Goal: Information Seeking & Learning: Learn about a topic

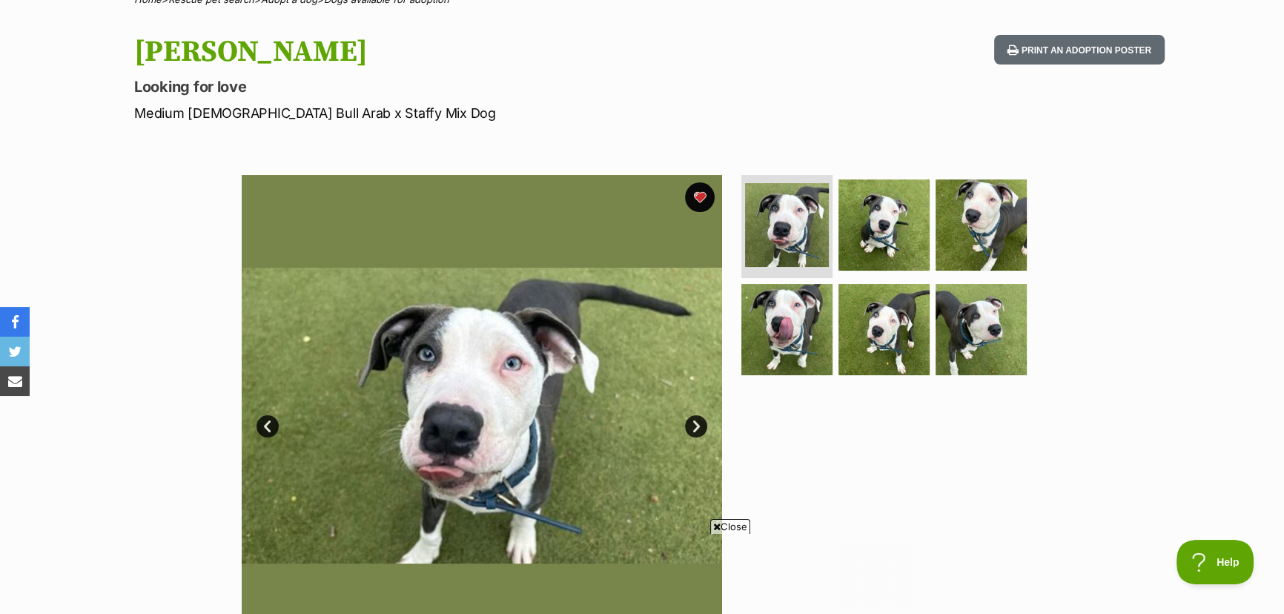
click at [694, 423] on link "Next" at bounding box center [696, 426] width 22 height 22
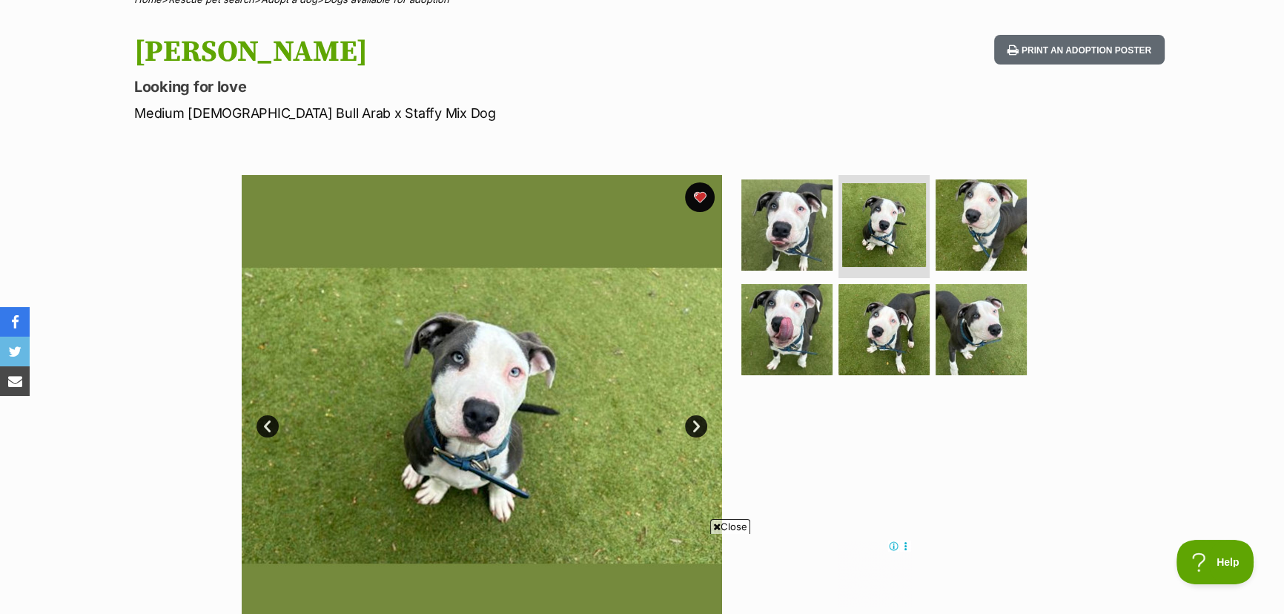
click at [694, 423] on link "Next" at bounding box center [696, 426] width 22 height 22
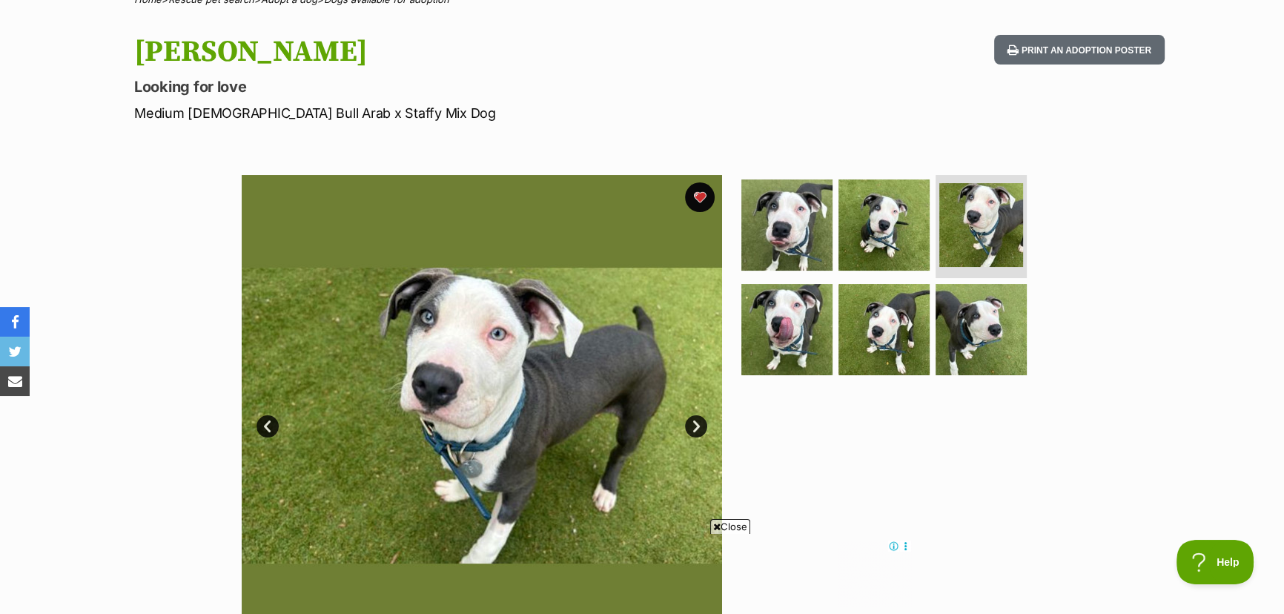
click at [694, 423] on link "Next" at bounding box center [696, 426] width 22 height 22
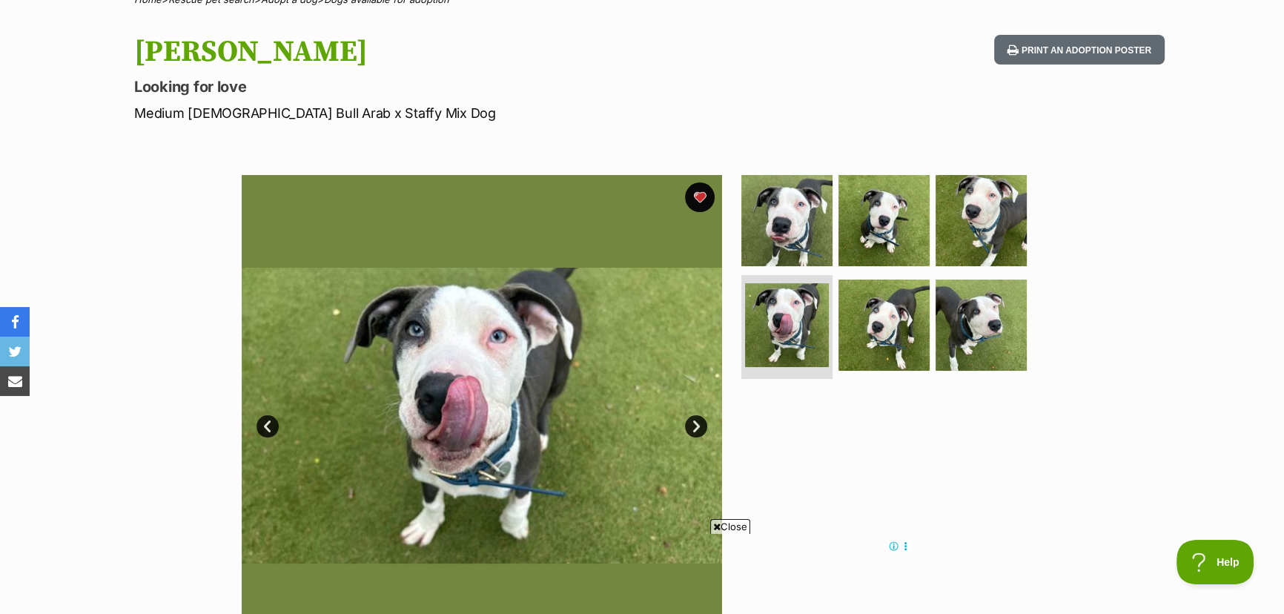
click at [694, 423] on link "Next" at bounding box center [696, 426] width 22 height 22
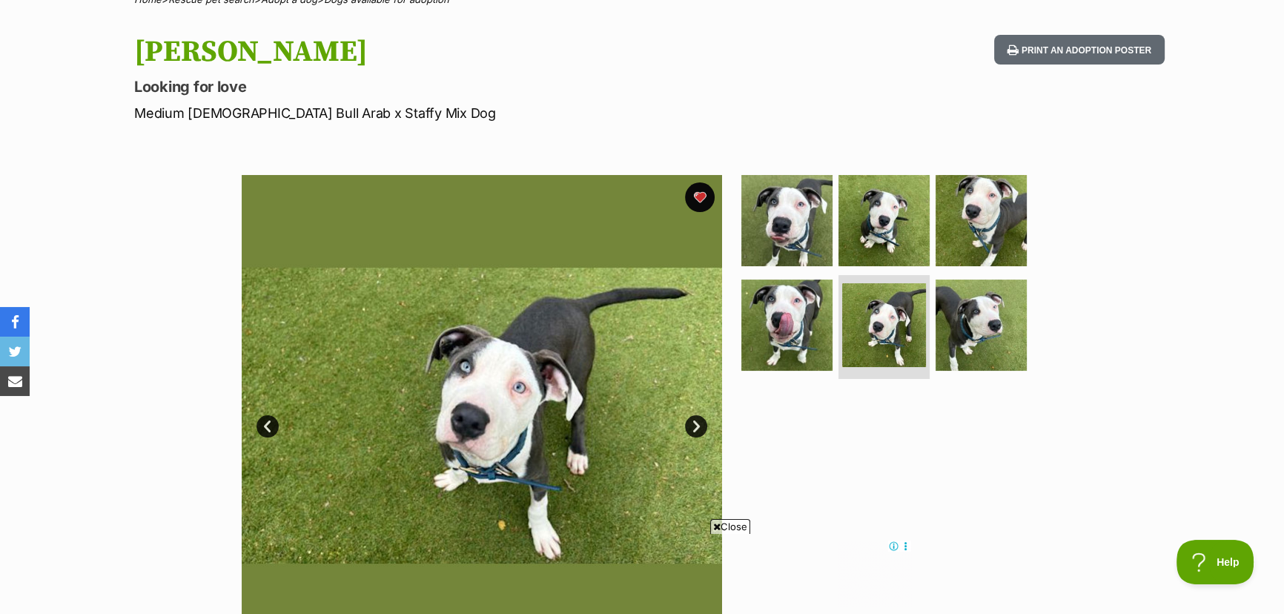
click at [693, 423] on link "Next" at bounding box center [696, 426] width 22 height 22
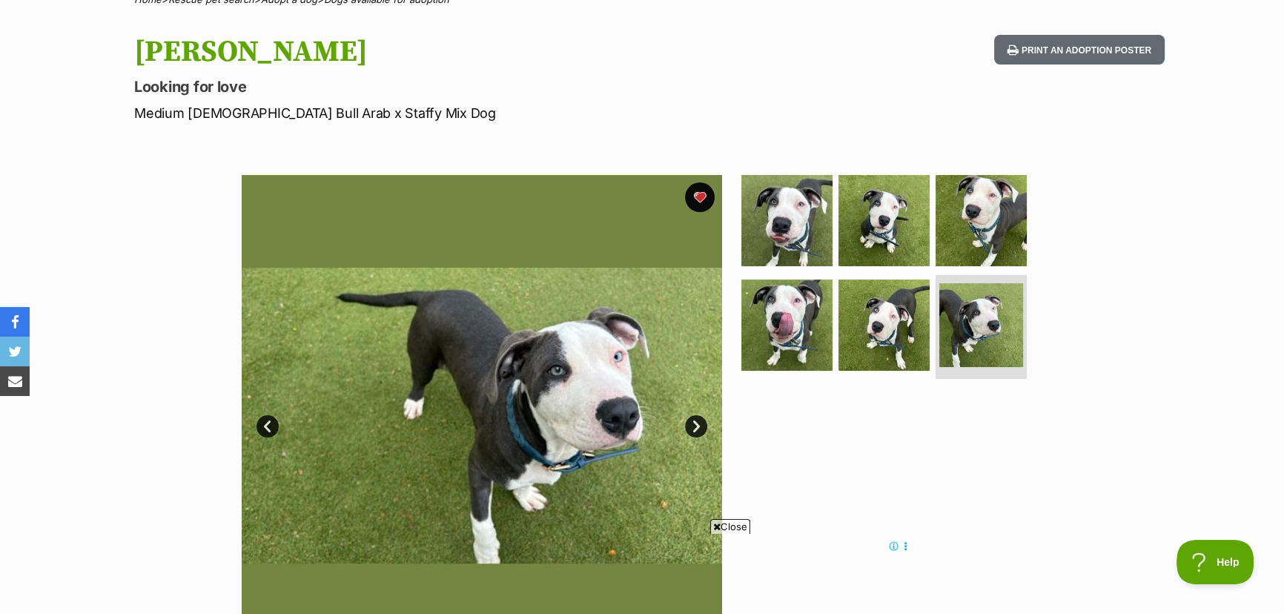
click at [692, 423] on link "Next" at bounding box center [696, 426] width 22 height 22
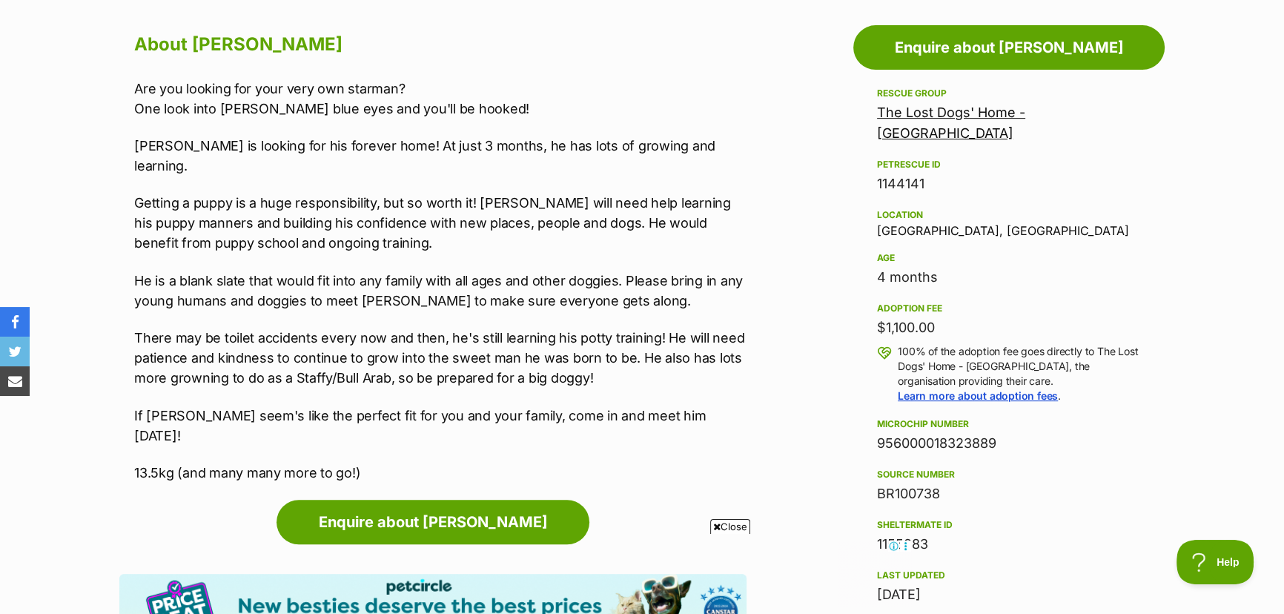
click at [731, 523] on span "Close" at bounding box center [730, 526] width 40 height 15
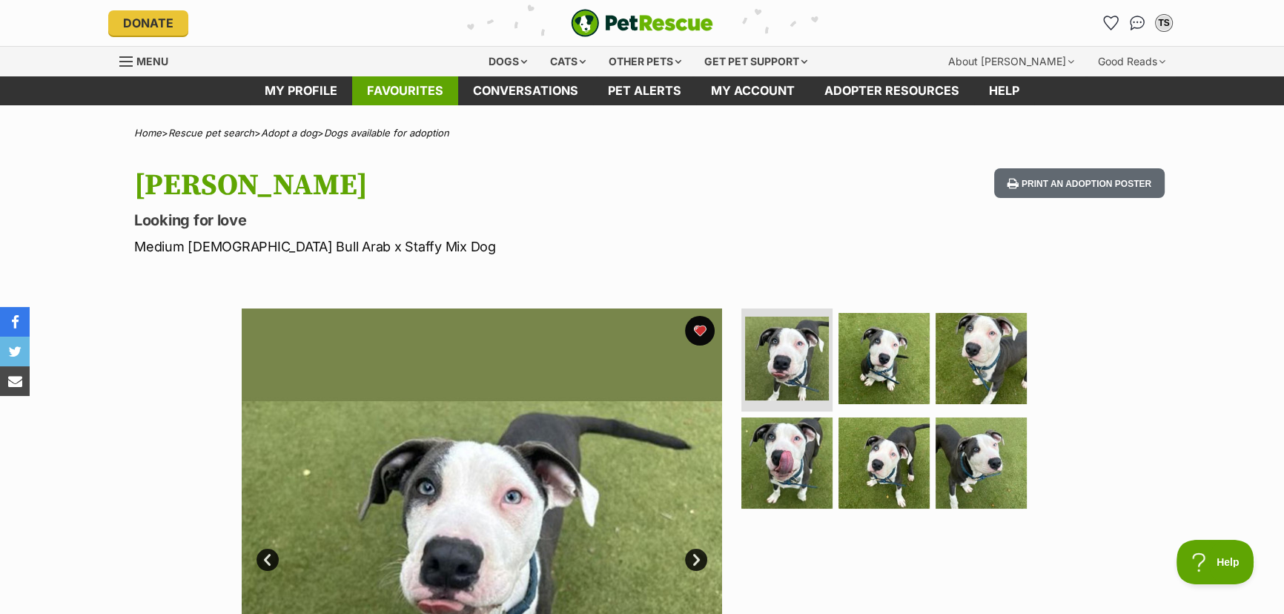
click at [422, 86] on link "Favourites" at bounding box center [405, 90] width 106 height 29
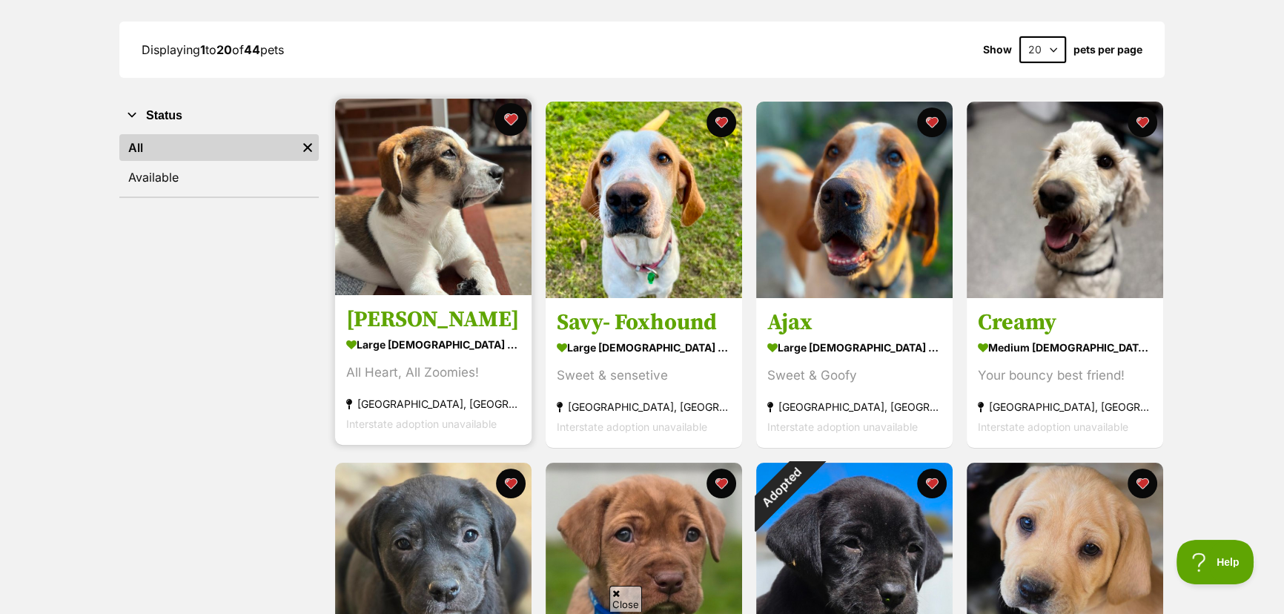
click at [510, 115] on button "favourite" at bounding box center [510, 119] width 33 height 33
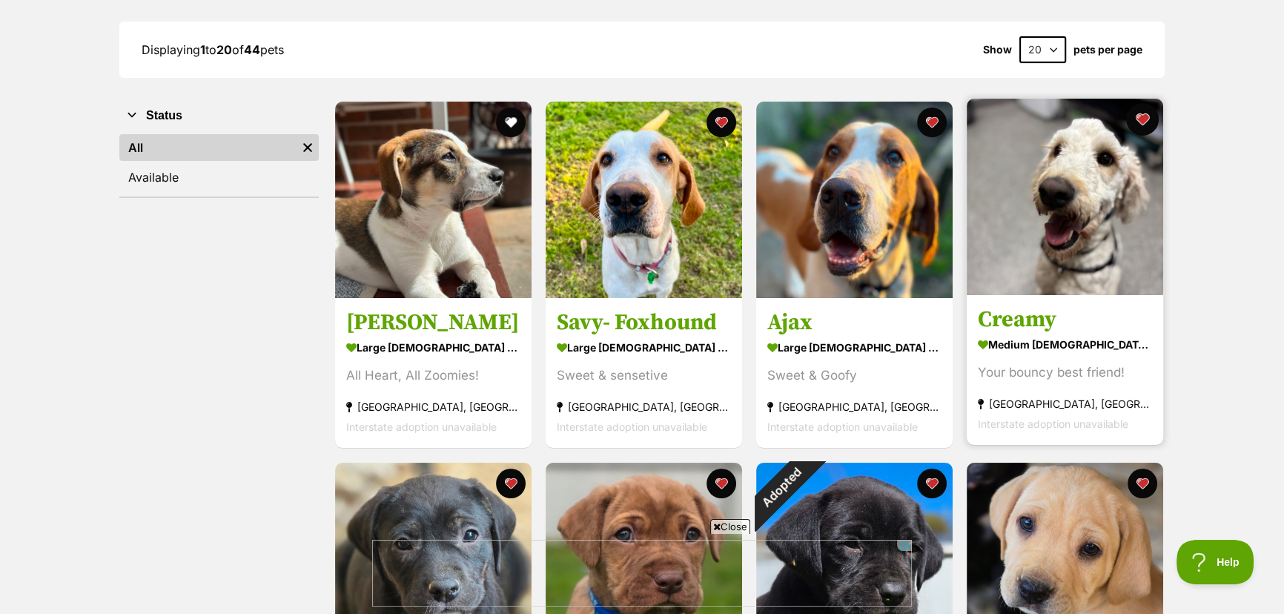
click at [1144, 119] on button "favourite" at bounding box center [1142, 119] width 33 height 33
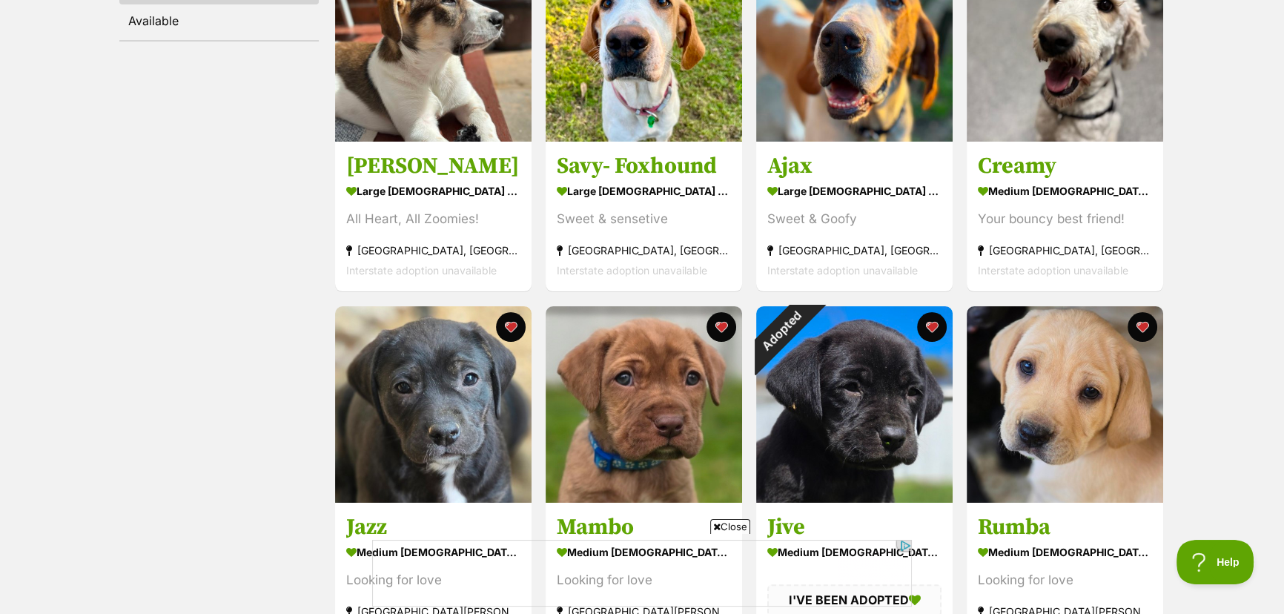
scroll to position [404, 0]
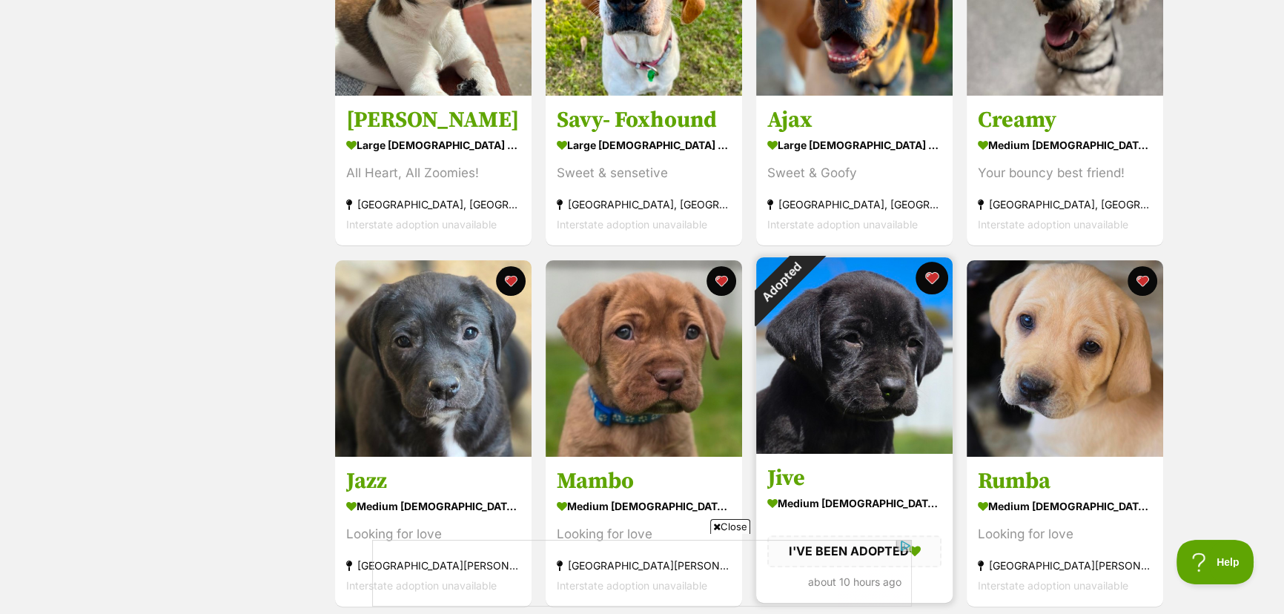
click at [934, 274] on button "favourite" at bounding box center [932, 278] width 33 height 33
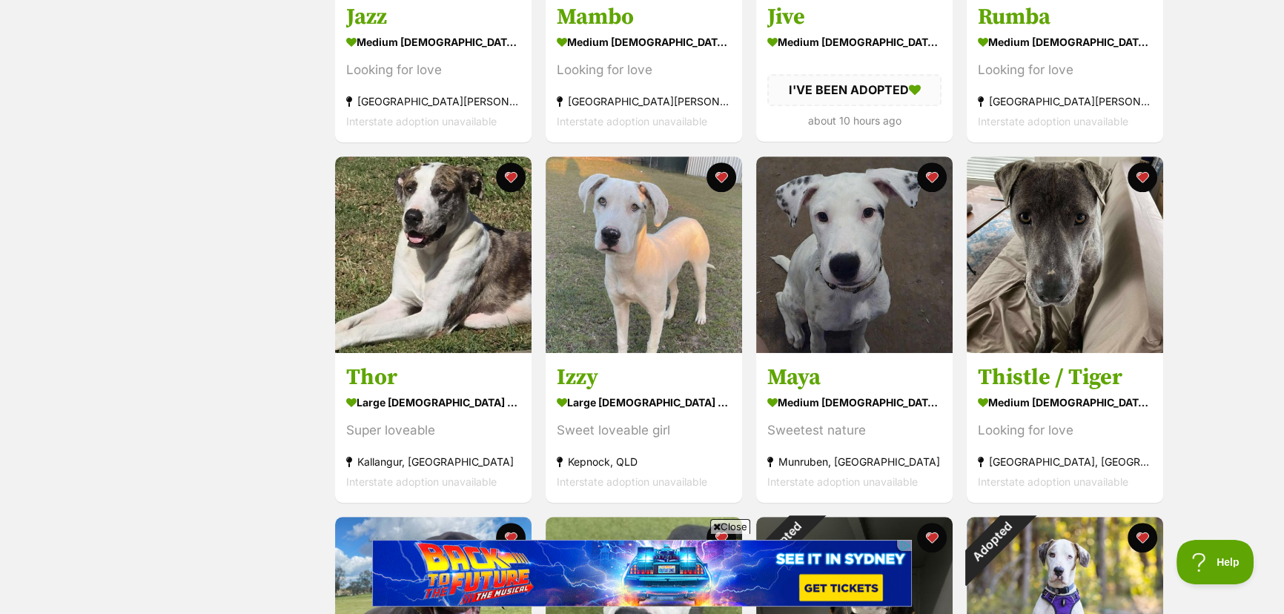
scroll to position [0, 0]
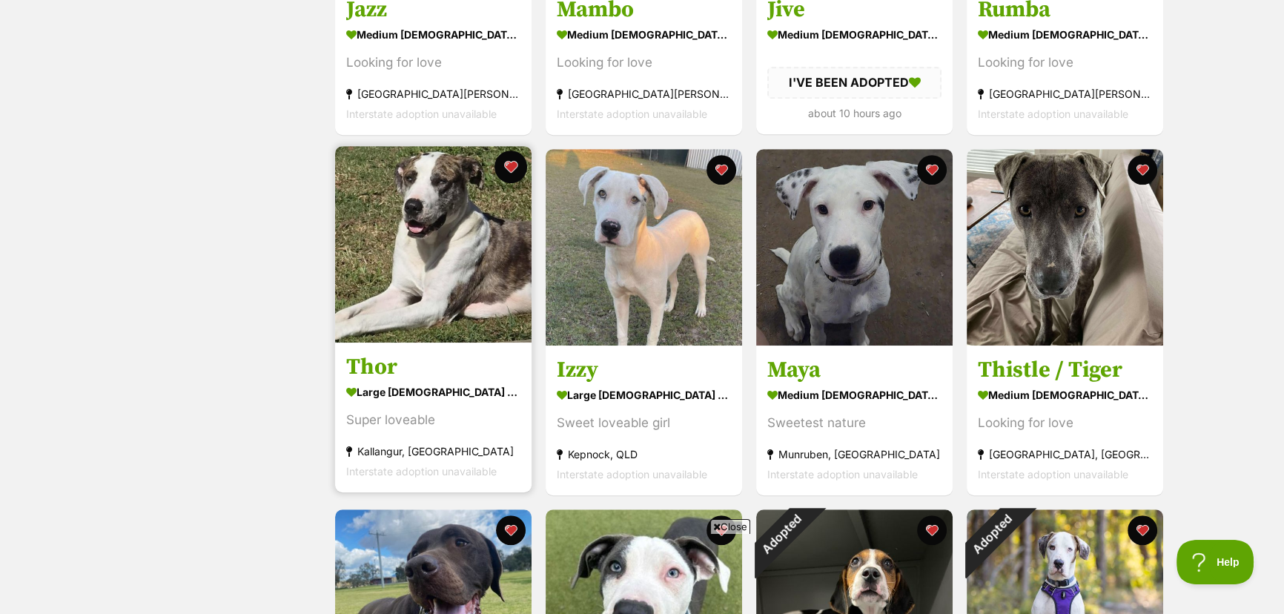
click at [509, 159] on button "favourite" at bounding box center [510, 166] width 33 height 33
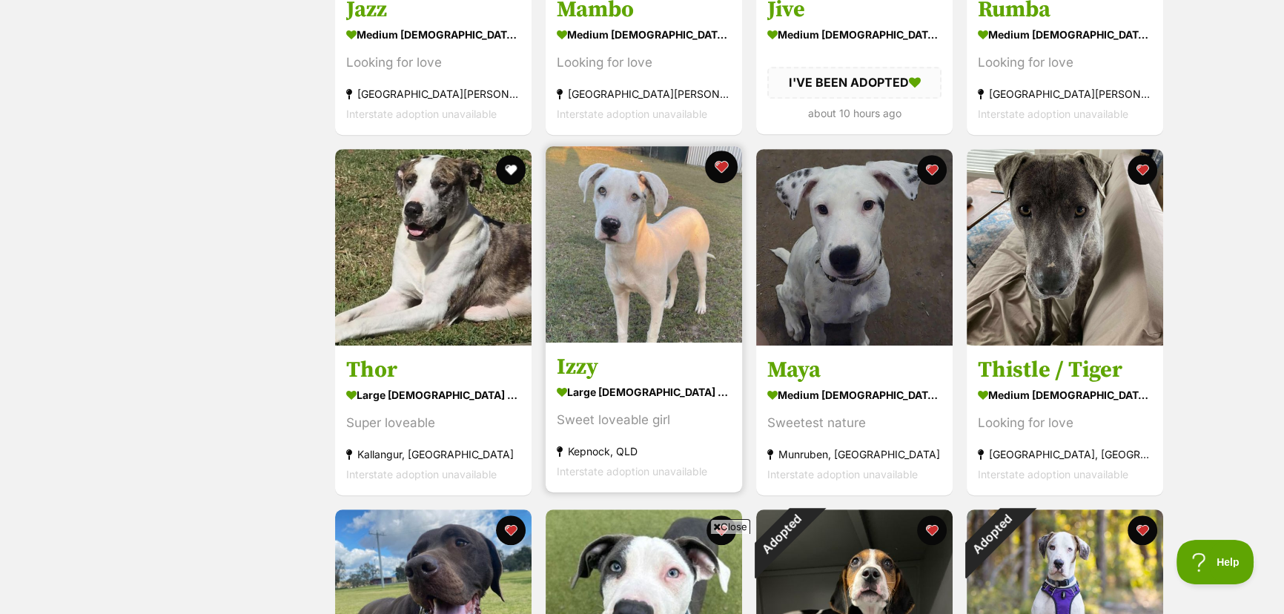
click at [718, 162] on button "favourite" at bounding box center [721, 166] width 33 height 33
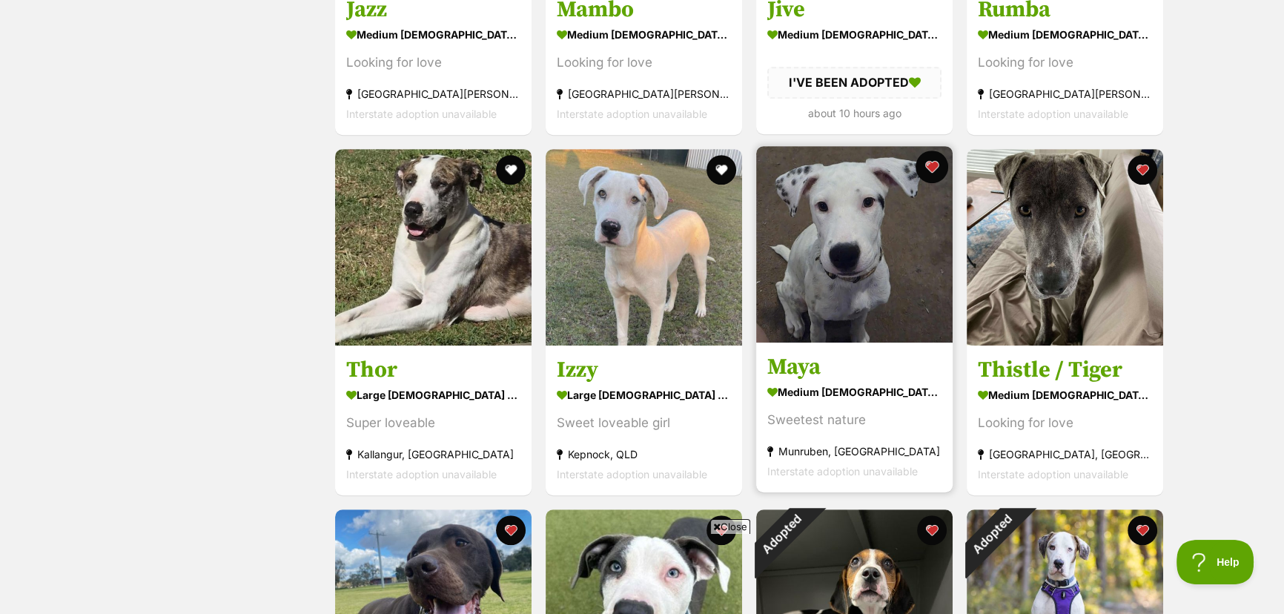
click at [930, 155] on button "favourite" at bounding box center [932, 166] width 33 height 33
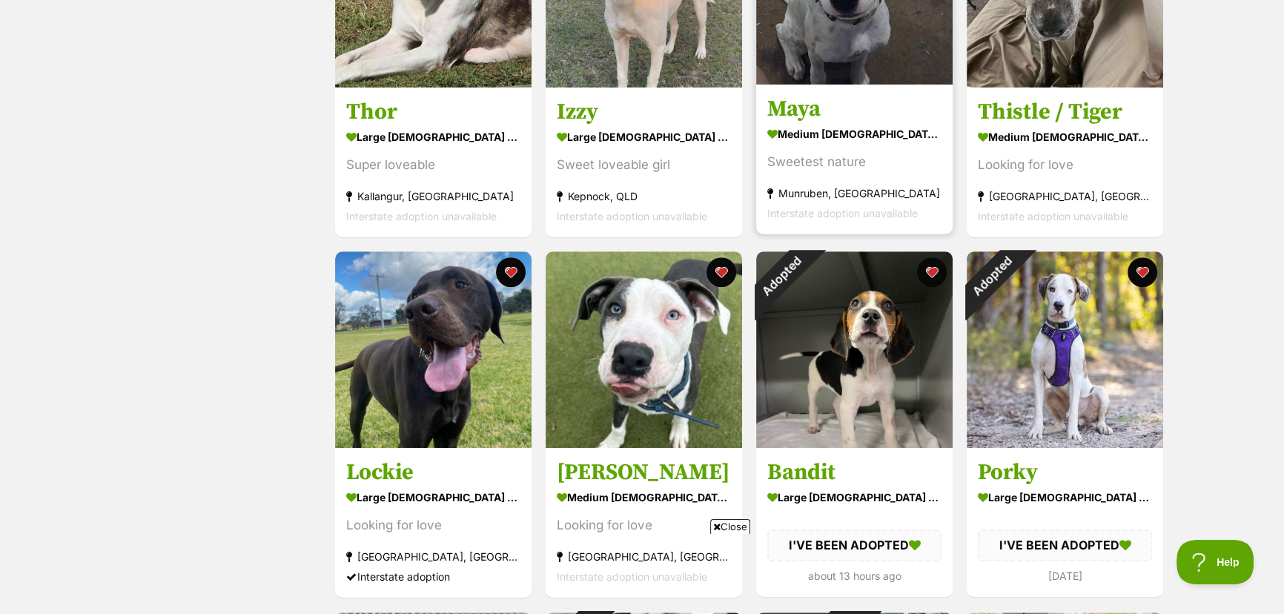
scroll to position [1145, 0]
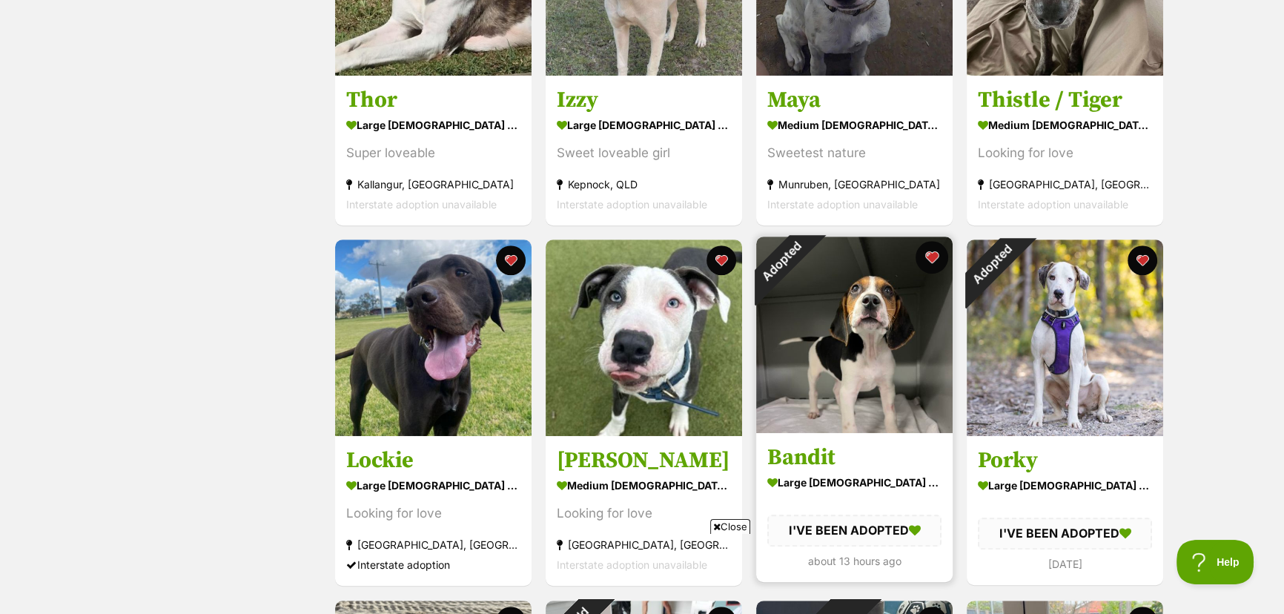
click at [927, 252] on button "favourite" at bounding box center [932, 257] width 33 height 33
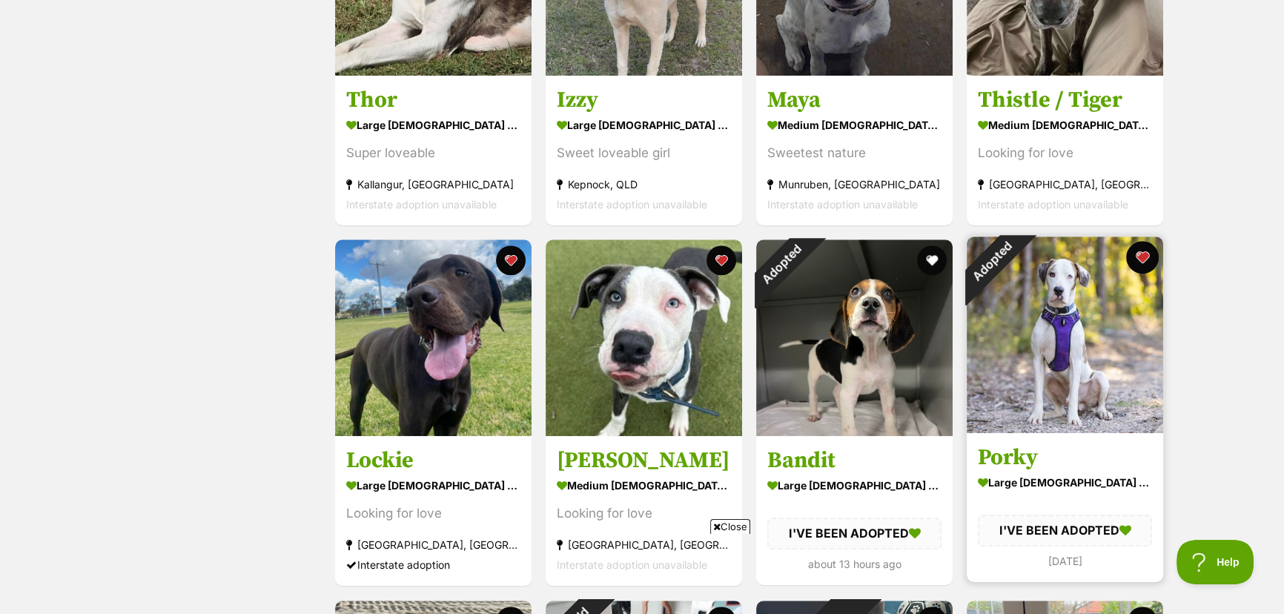
click at [1144, 252] on button "favourite" at bounding box center [1142, 257] width 33 height 33
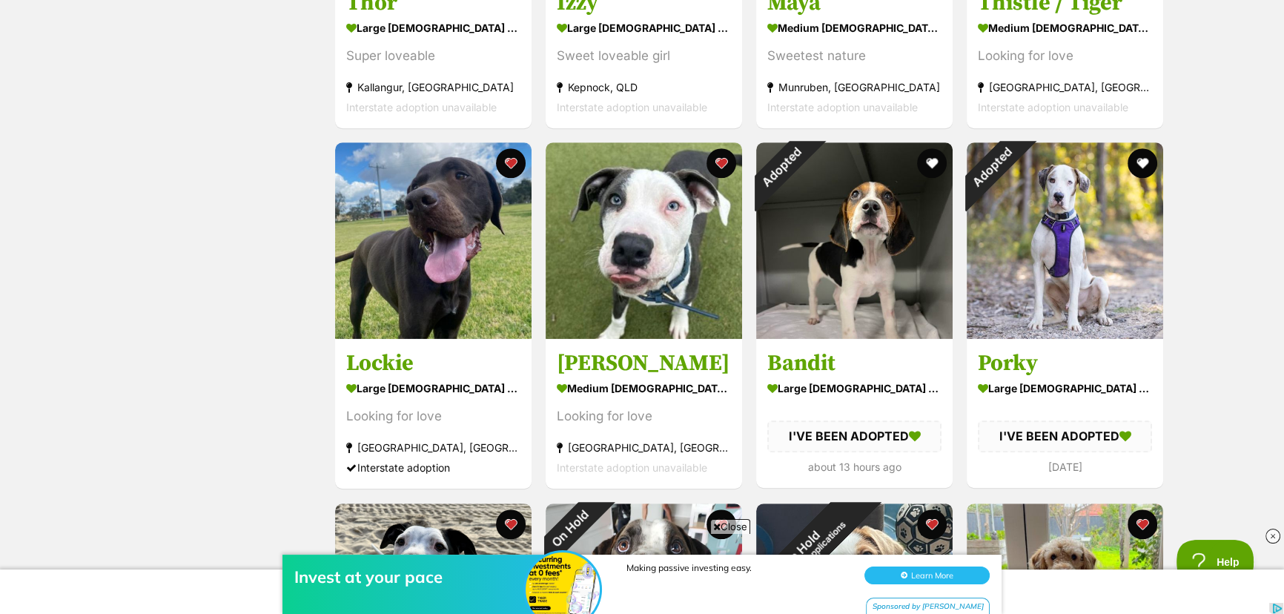
scroll to position [1213, 0]
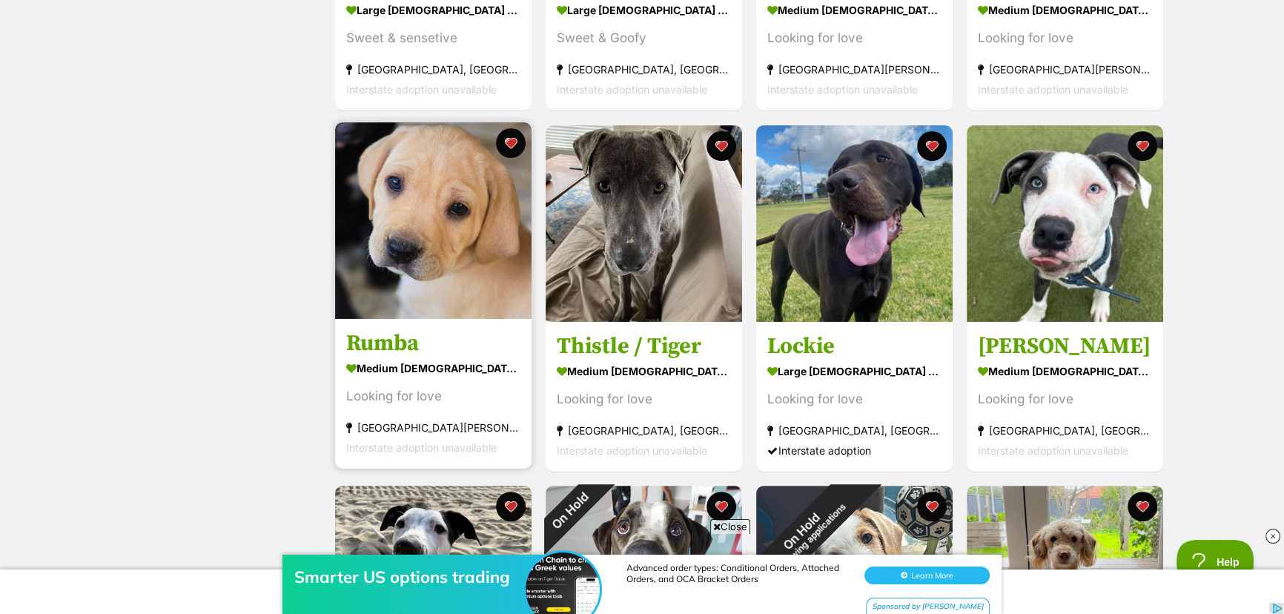
click at [440, 254] on img at bounding box center [433, 220] width 196 height 196
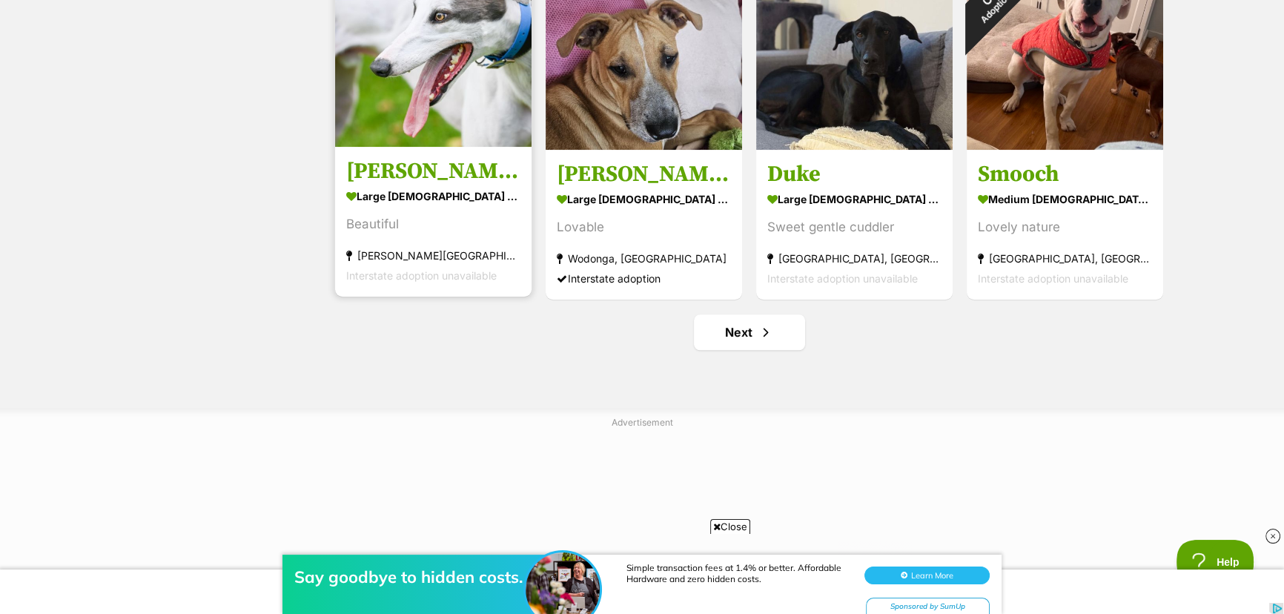
scroll to position [1832, 0]
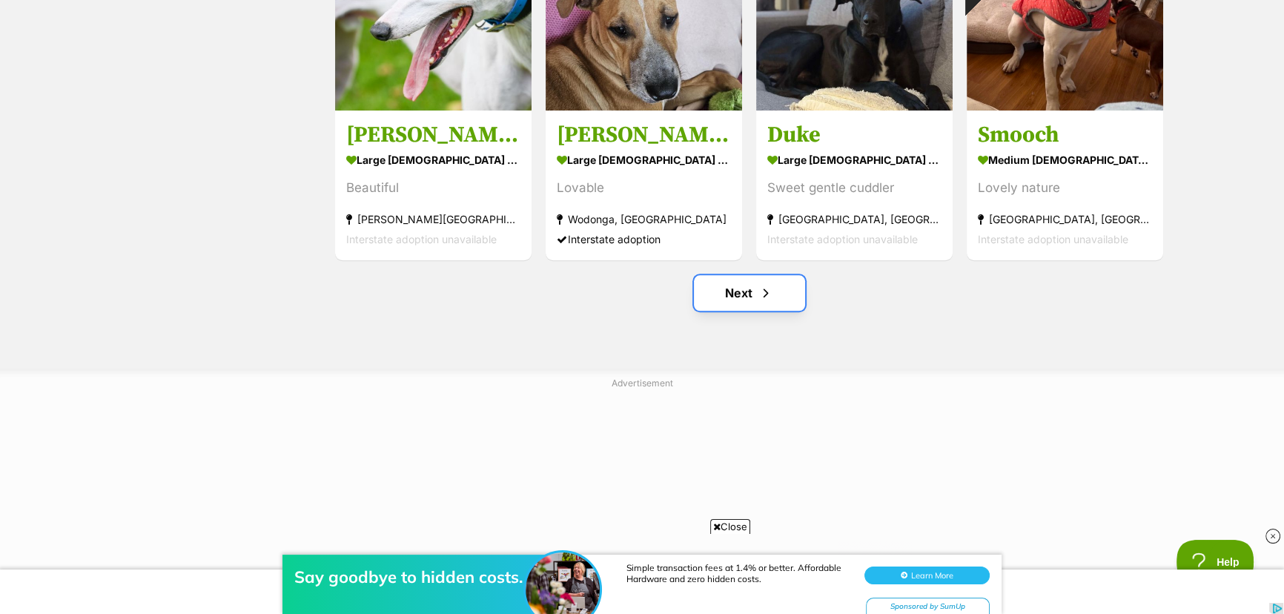
click at [733, 288] on link "Next" at bounding box center [749, 293] width 111 height 36
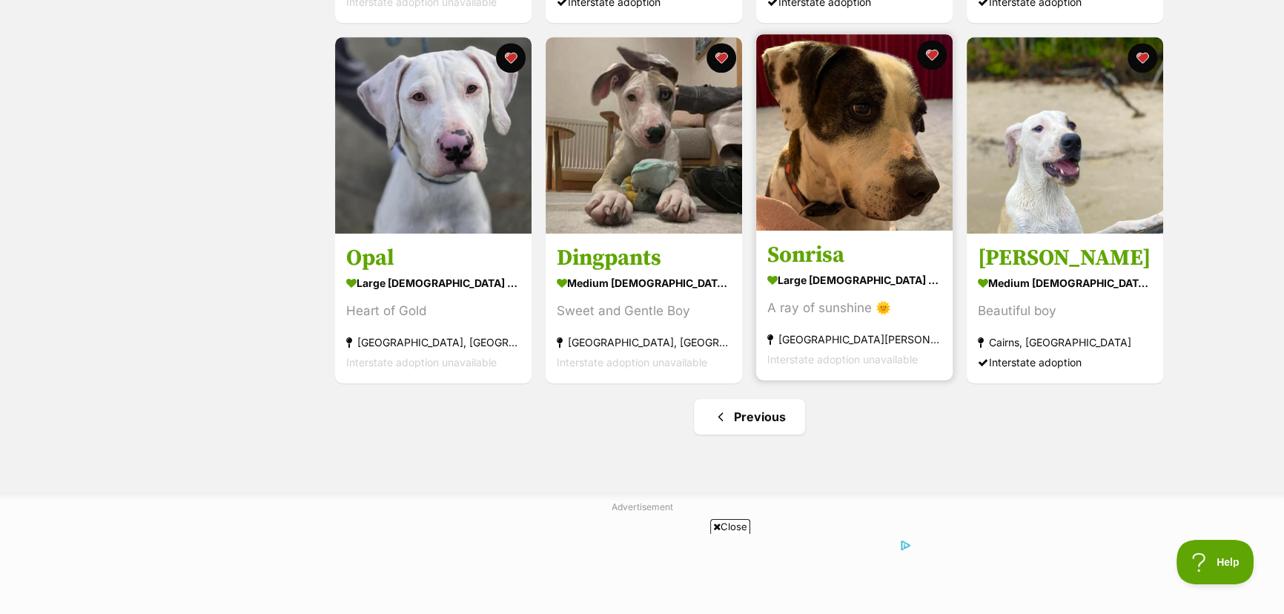
click at [850, 117] on img at bounding box center [854, 132] width 196 height 196
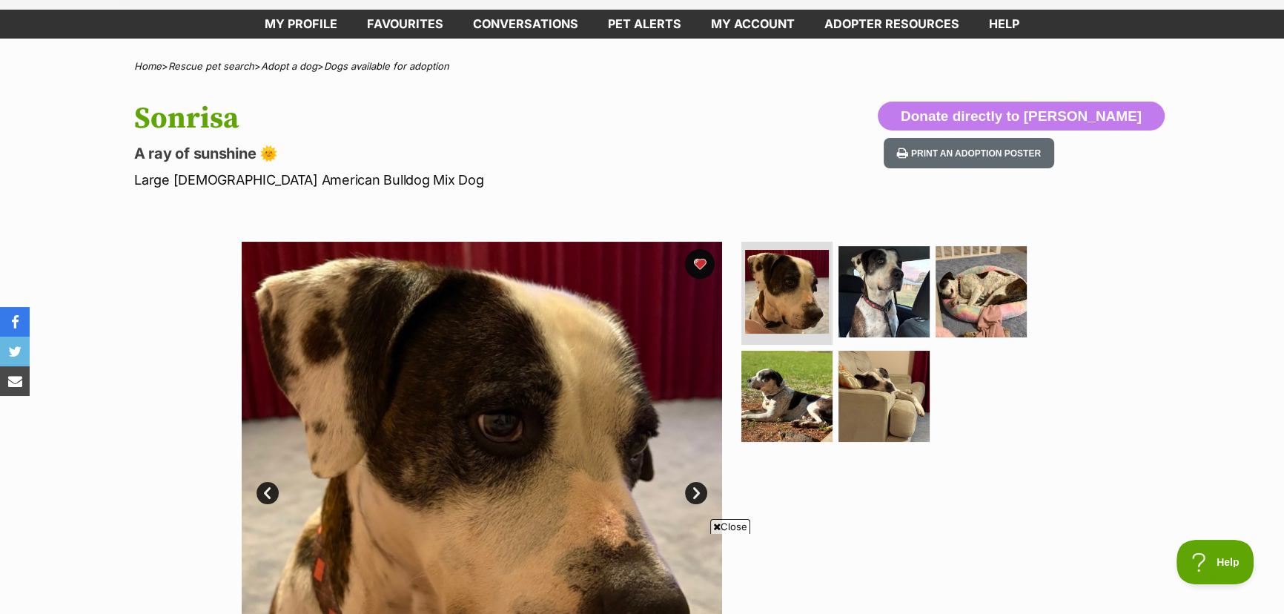
scroll to position [269, 0]
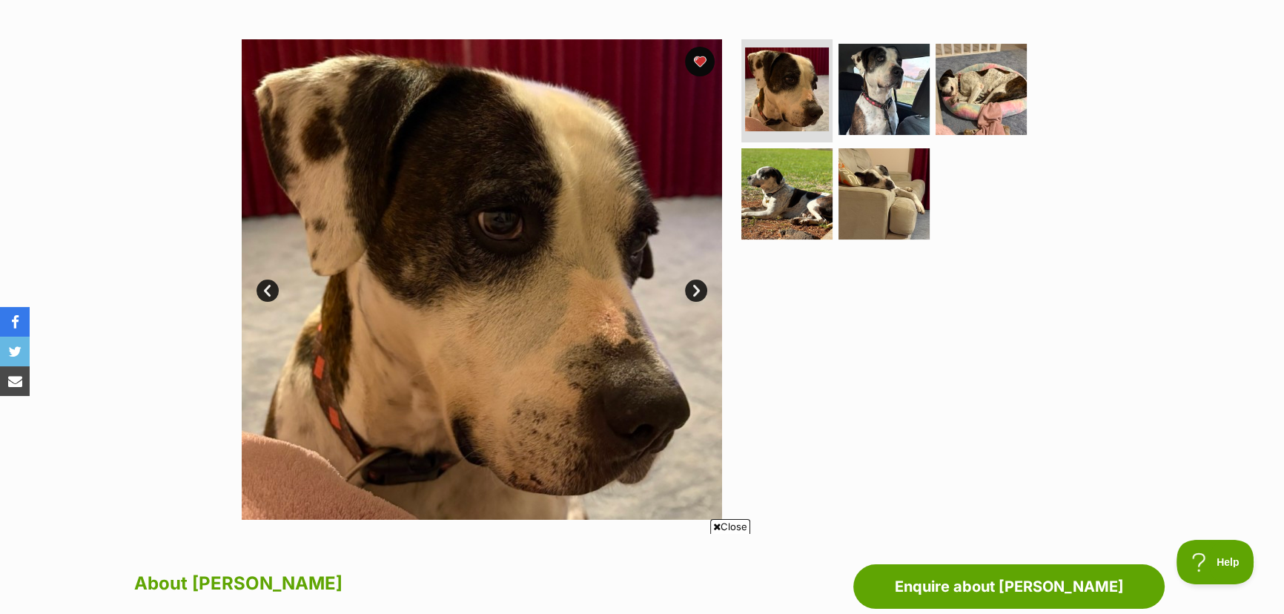
click at [698, 287] on link "Next" at bounding box center [696, 290] width 22 height 22
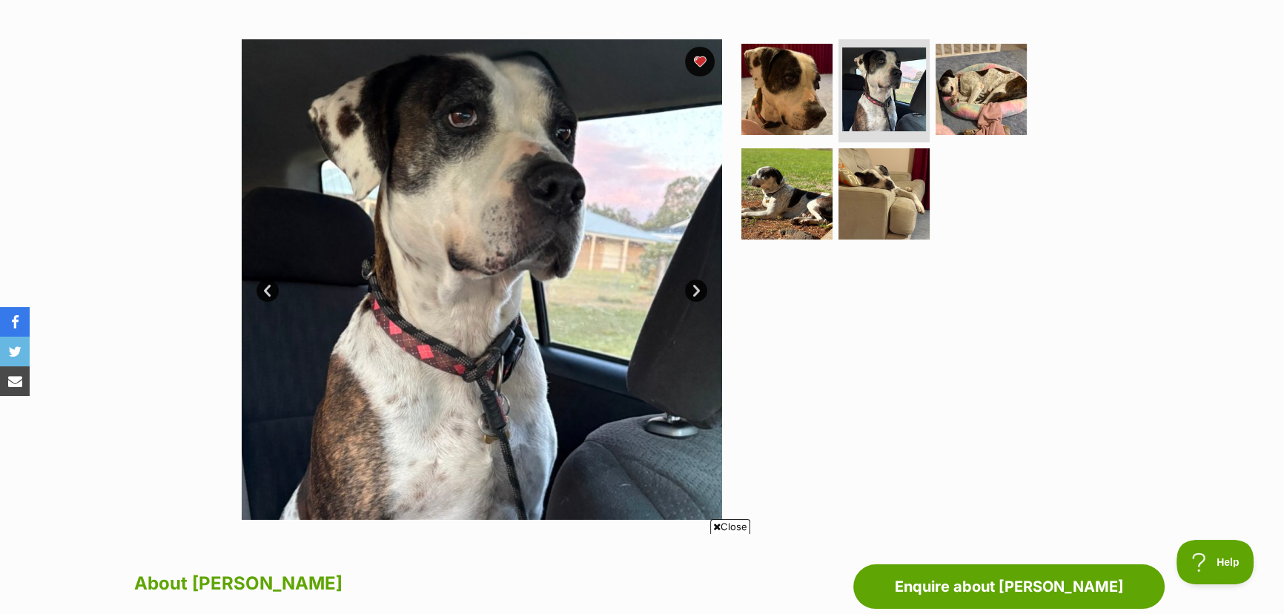
click at [697, 287] on link "Next" at bounding box center [696, 290] width 22 height 22
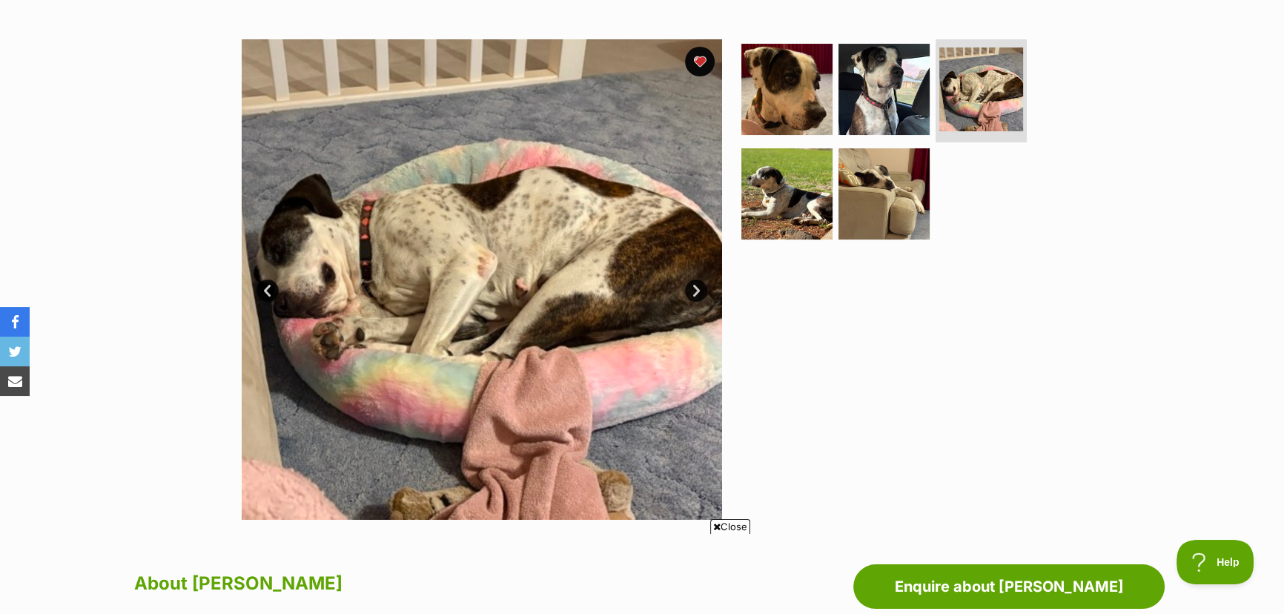
click at [697, 287] on link "Next" at bounding box center [696, 290] width 22 height 22
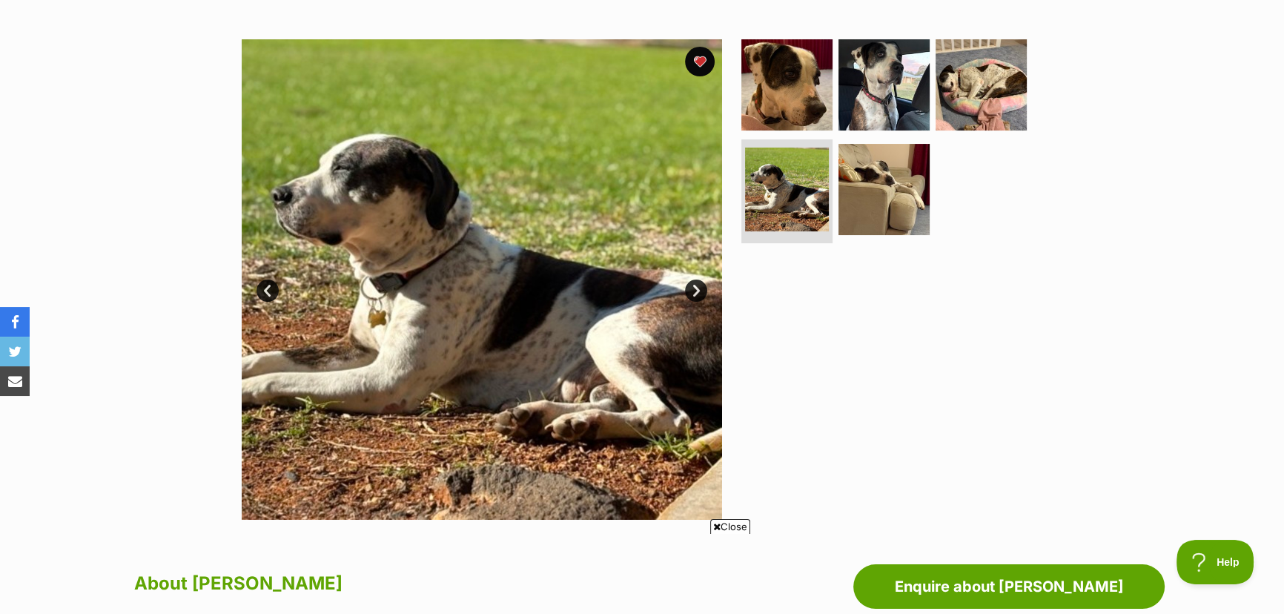
click at [697, 288] on link "Next" at bounding box center [696, 290] width 22 height 22
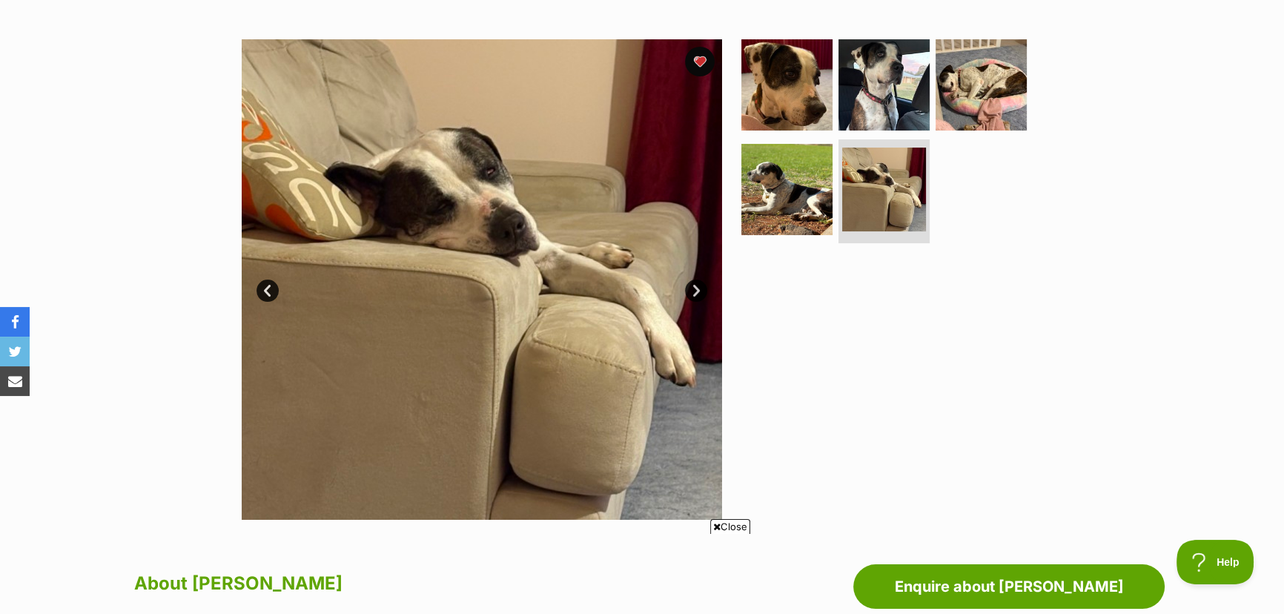
click at [697, 288] on link "Next" at bounding box center [696, 290] width 22 height 22
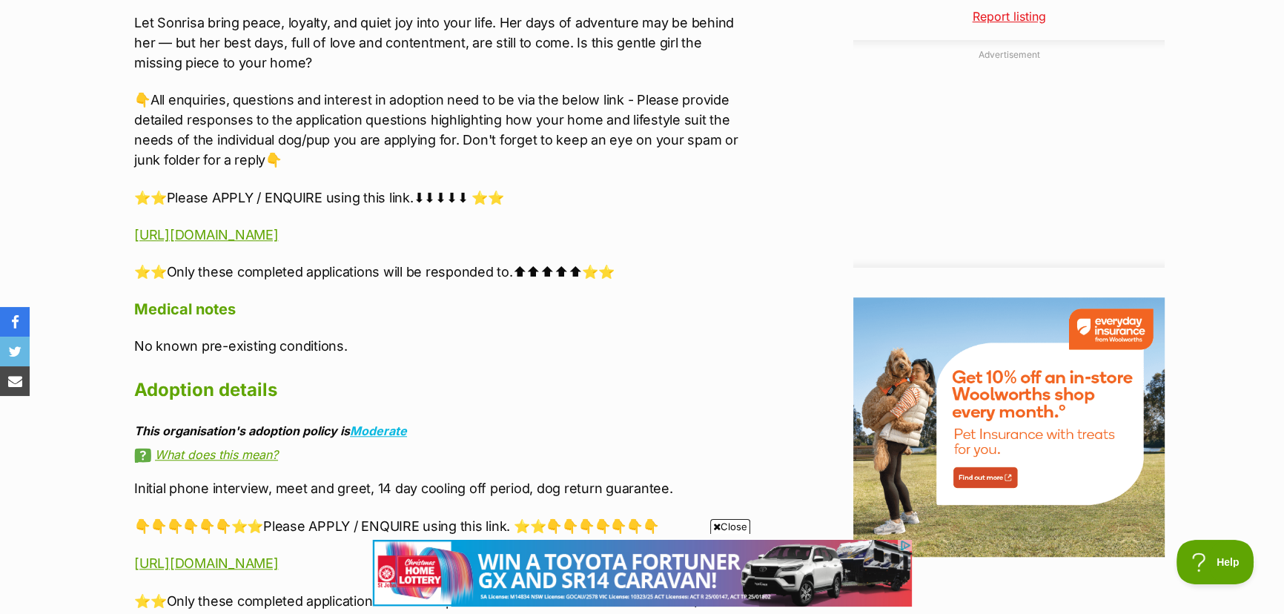
scroll to position [1549, 0]
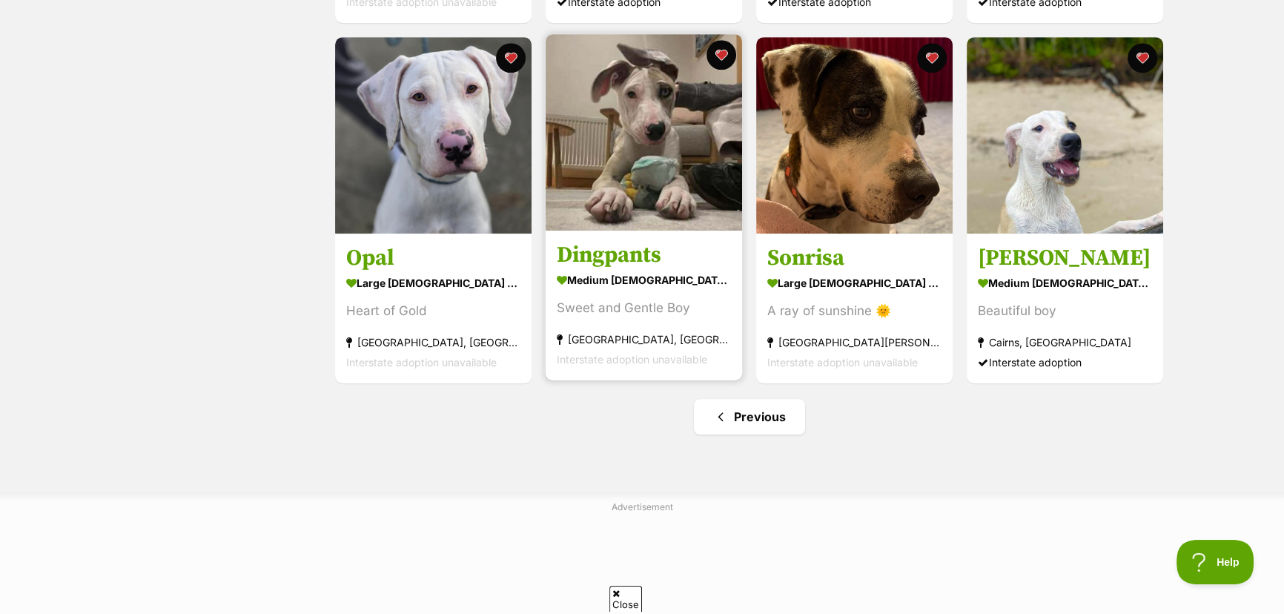
click at [652, 140] on img at bounding box center [644, 132] width 196 height 196
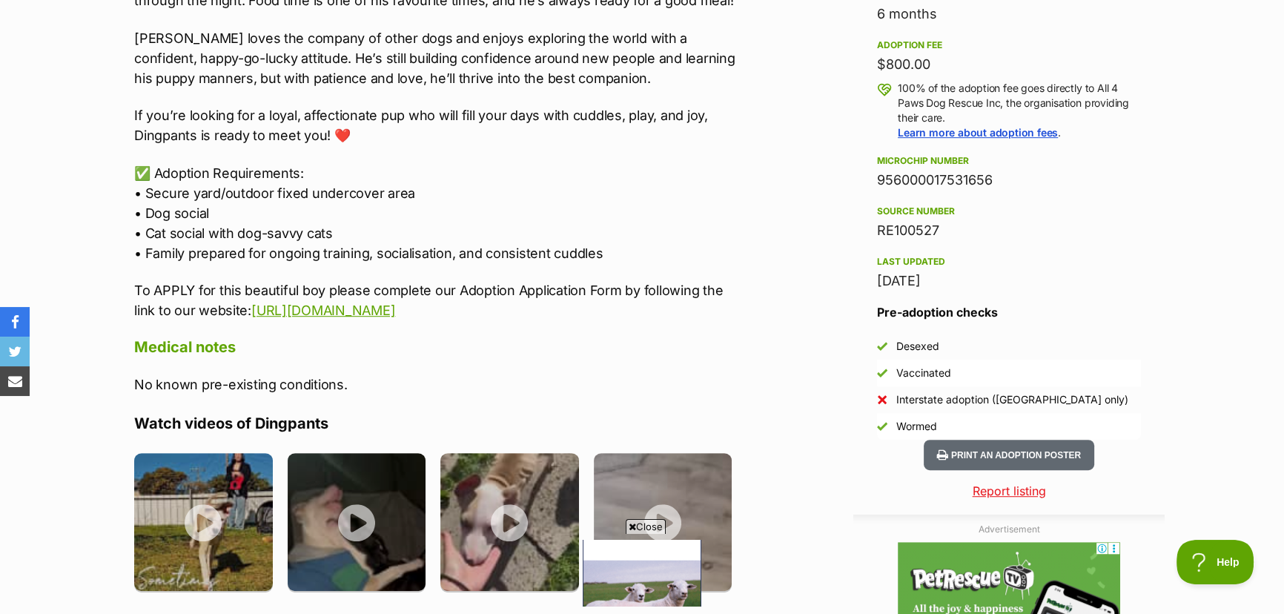
scroll to position [1145, 0]
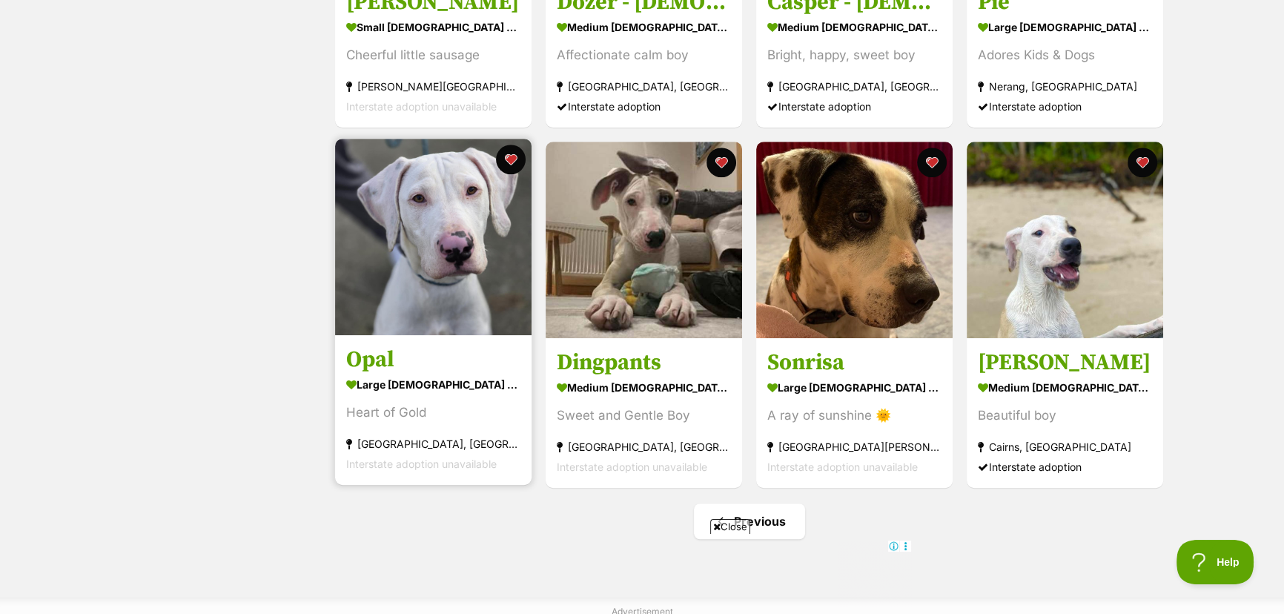
scroll to position [1213, 0]
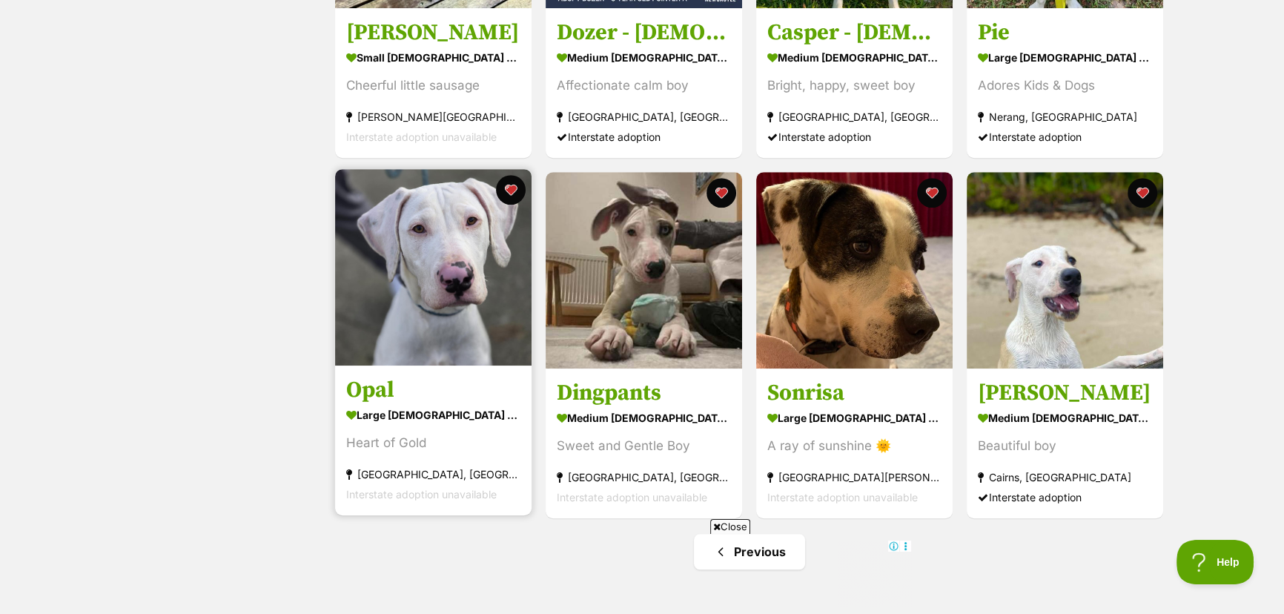
click at [447, 293] on img at bounding box center [433, 267] width 196 height 196
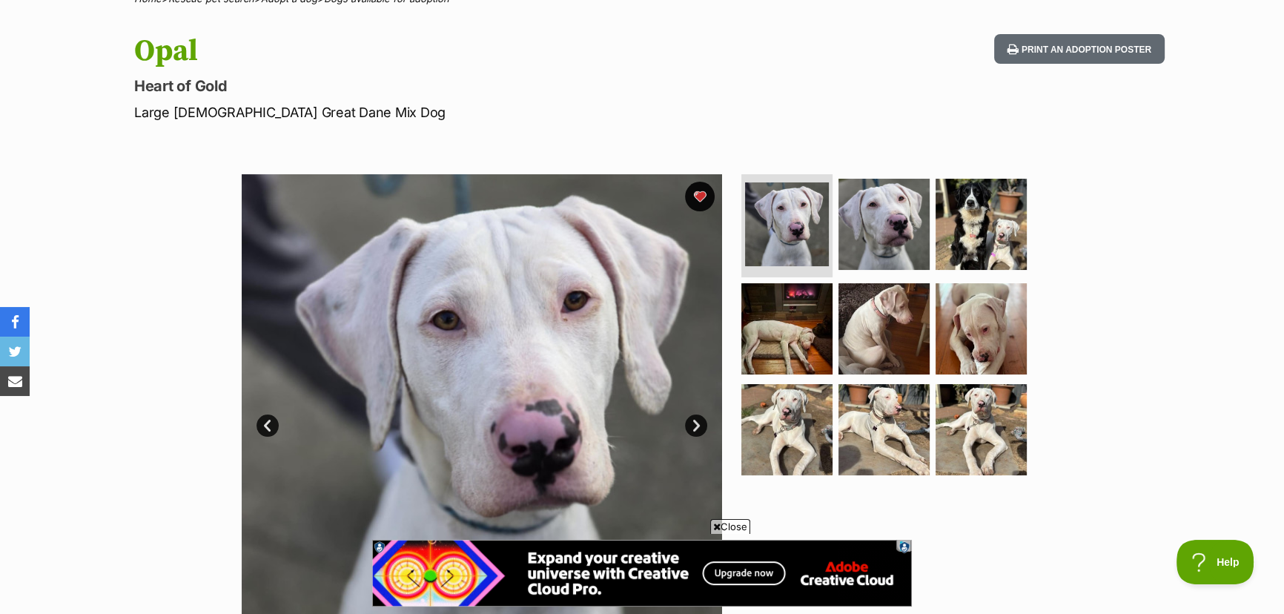
click at [696, 423] on link "Next" at bounding box center [696, 425] width 22 height 22
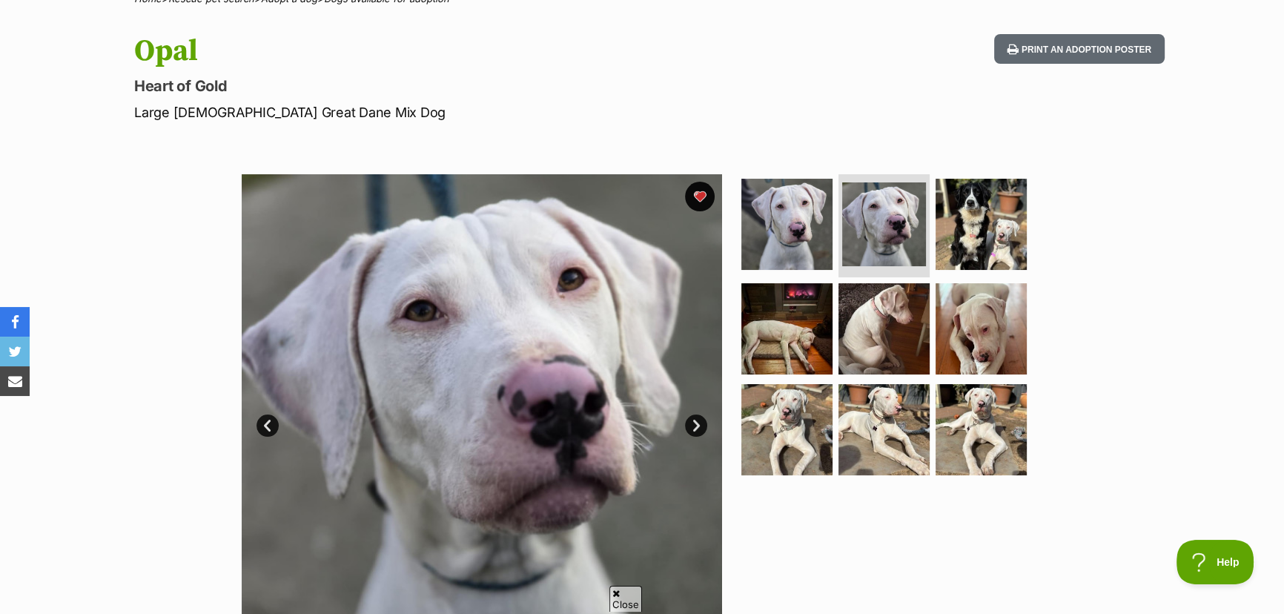
click at [696, 423] on link "Next" at bounding box center [696, 425] width 22 height 22
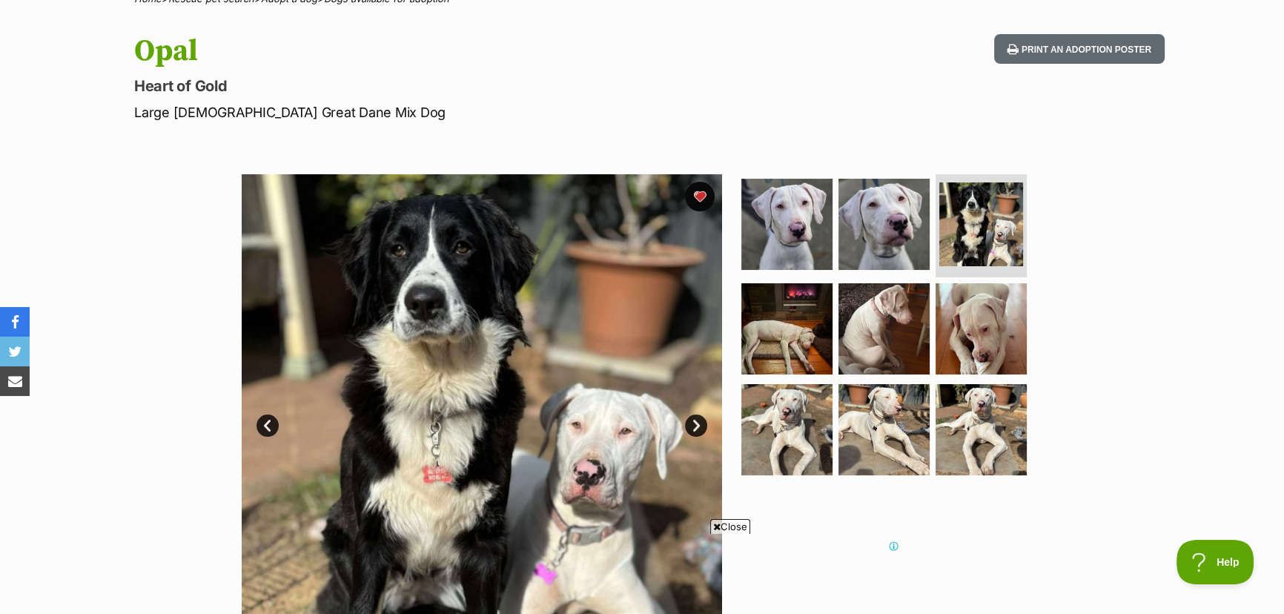
click at [696, 423] on link "Next" at bounding box center [696, 425] width 22 height 22
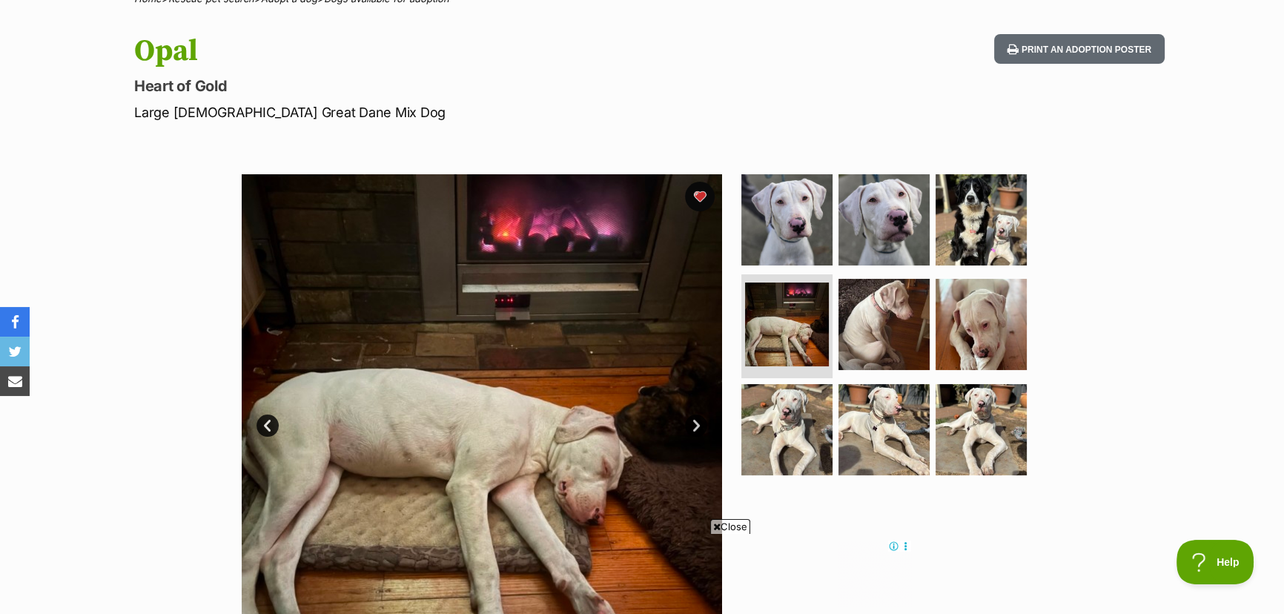
click at [696, 423] on link "Next" at bounding box center [696, 425] width 22 height 22
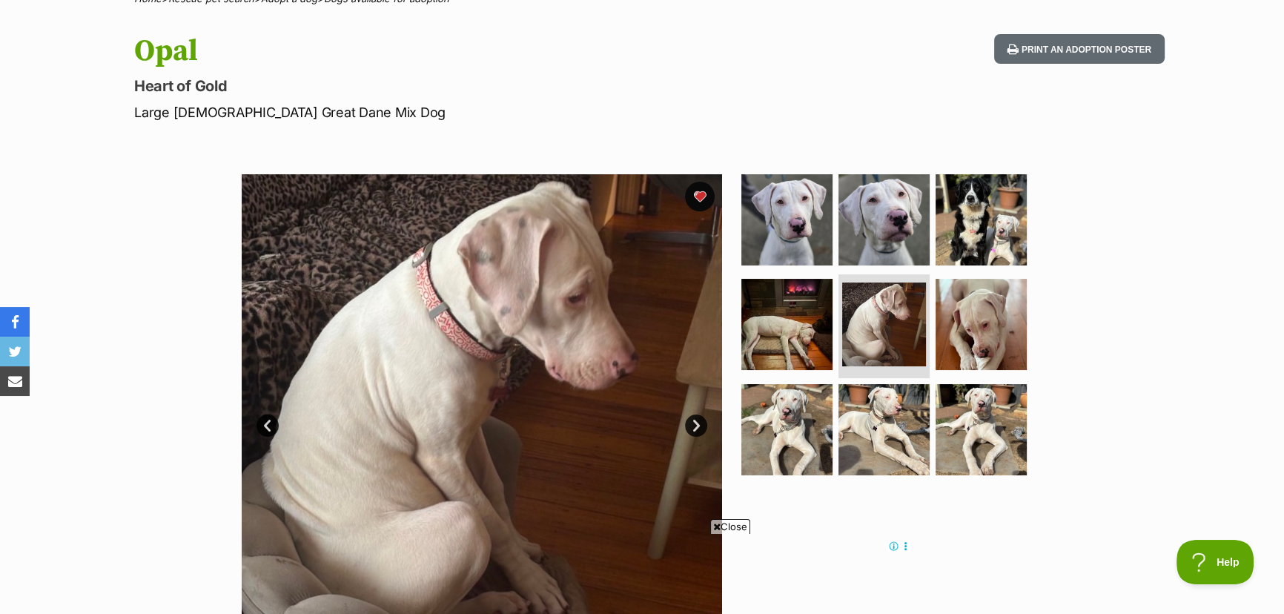
click at [695, 423] on link "Next" at bounding box center [696, 425] width 22 height 22
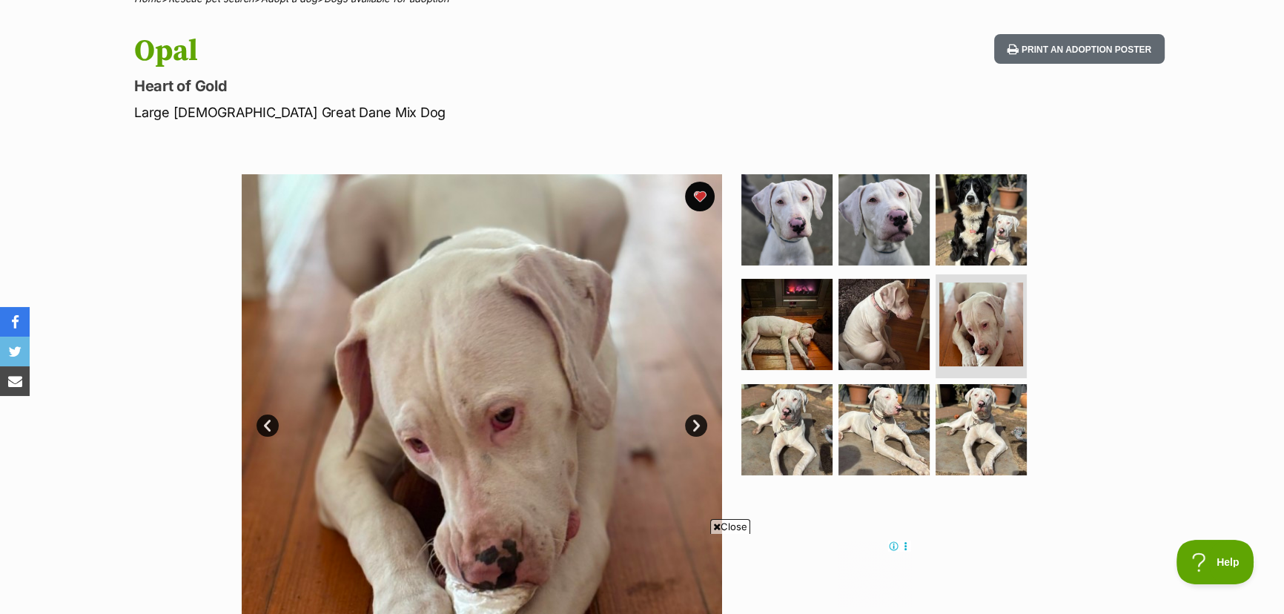
click at [729, 526] on span "Close" at bounding box center [730, 526] width 40 height 15
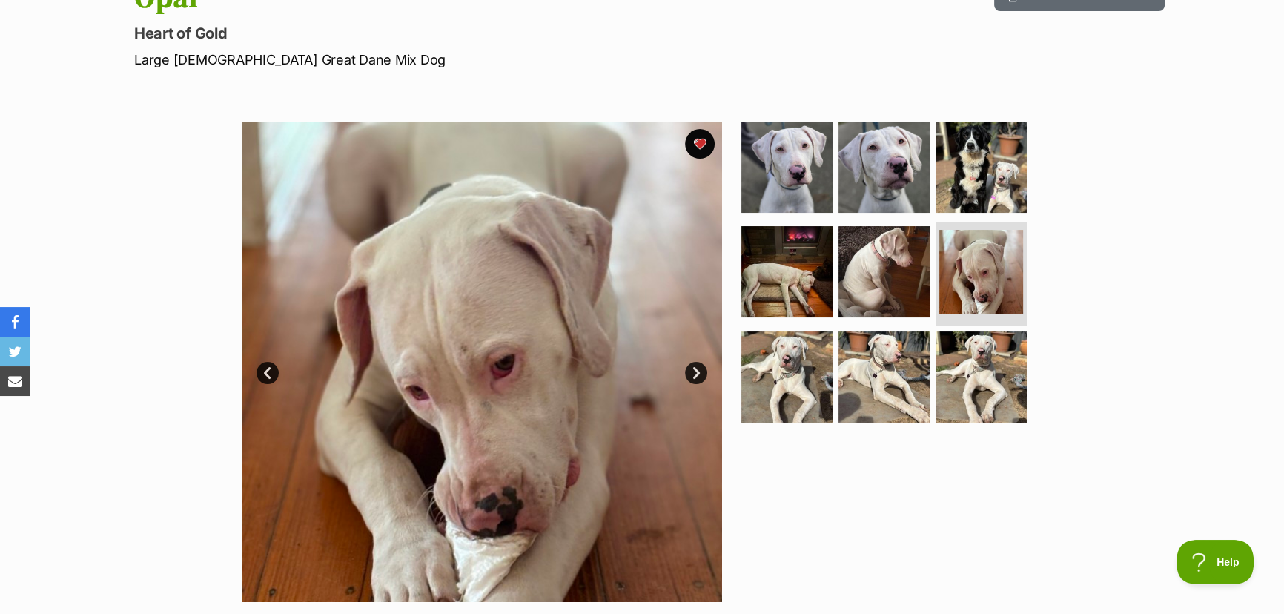
scroll to position [269, 0]
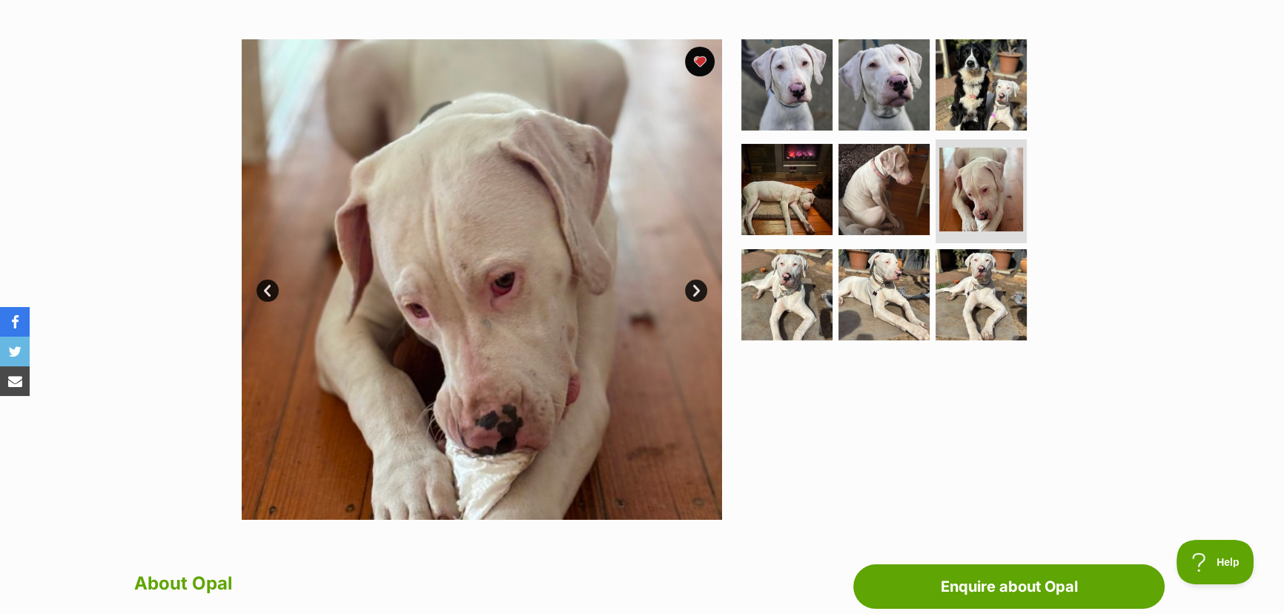
click at [692, 285] on link "Next" at bounding box center [696, 290] width 22 height 22
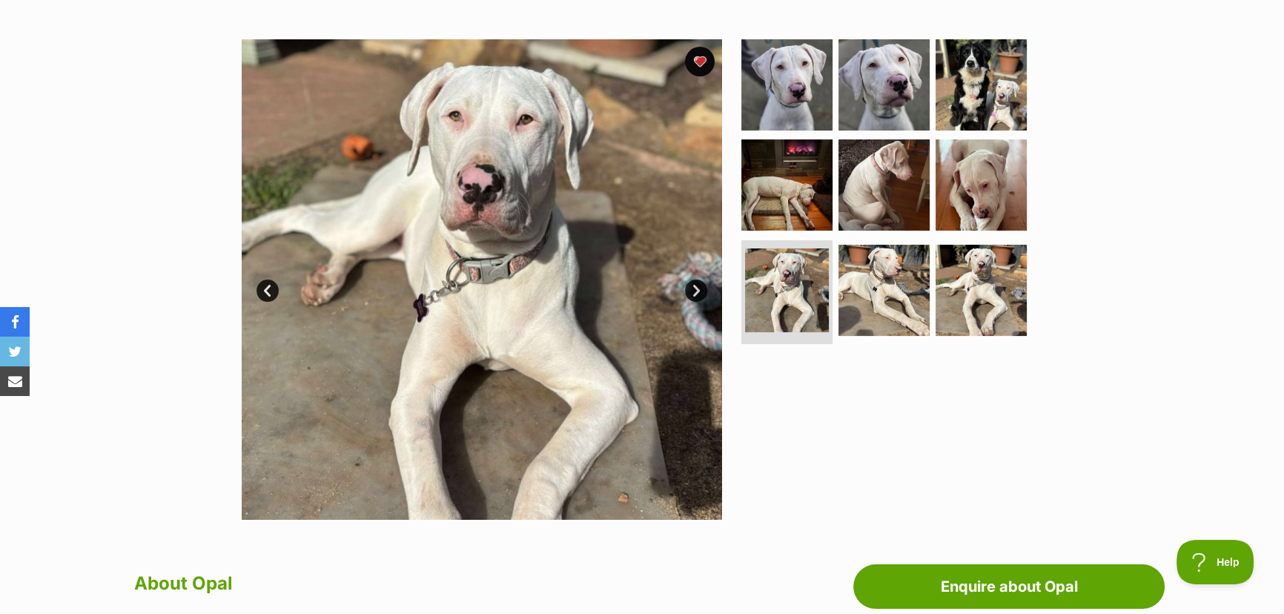
click at [697, 285] on link "Next" at bounding box center [696, 290] width 22 height 22
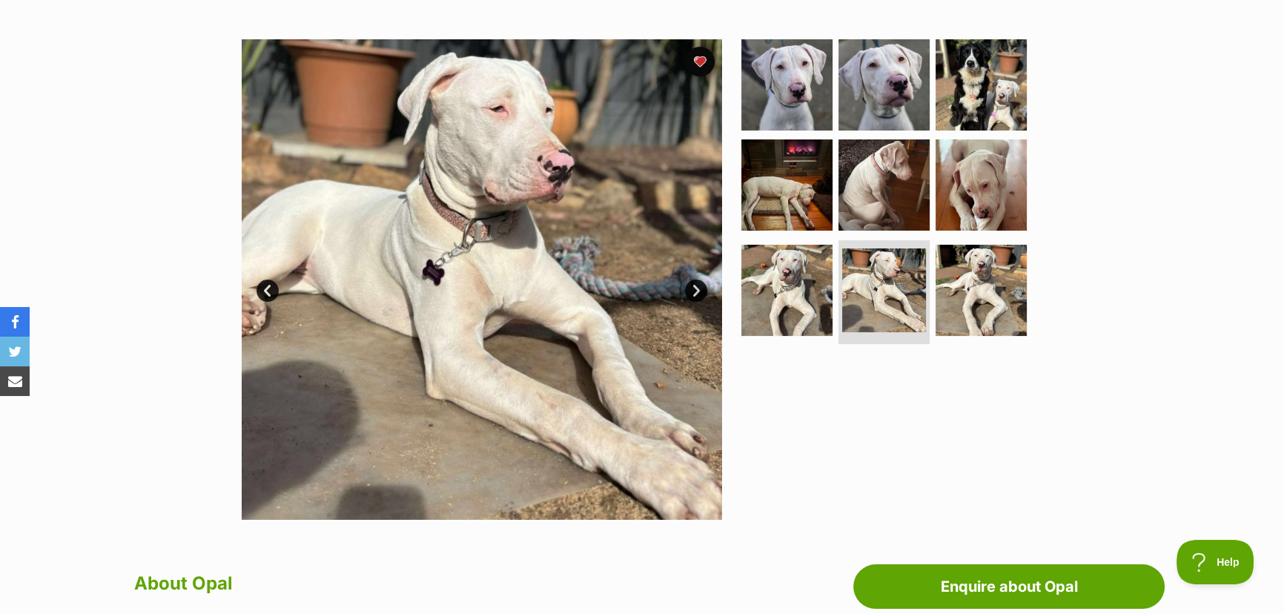
scroll to position [0, 0]
click at [697, 285] on link "Next" at bounding box center [696, 290] width 22 height 22
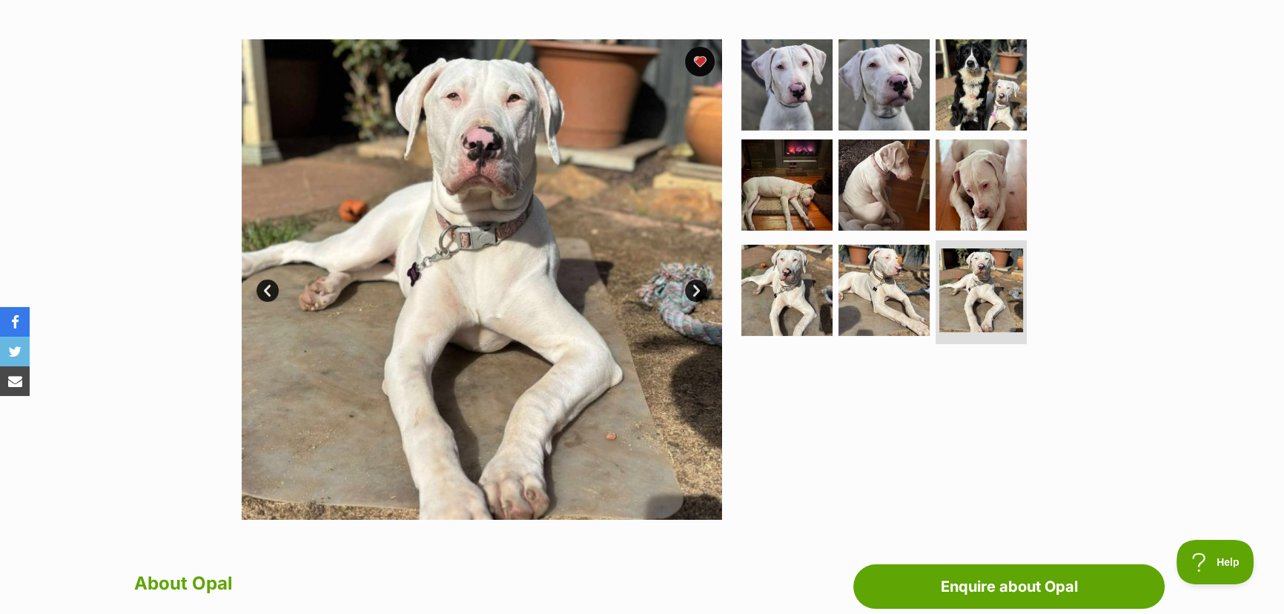
click at [697, 285] on link "Next" at bounding box center [696, 290] width 22 height 22
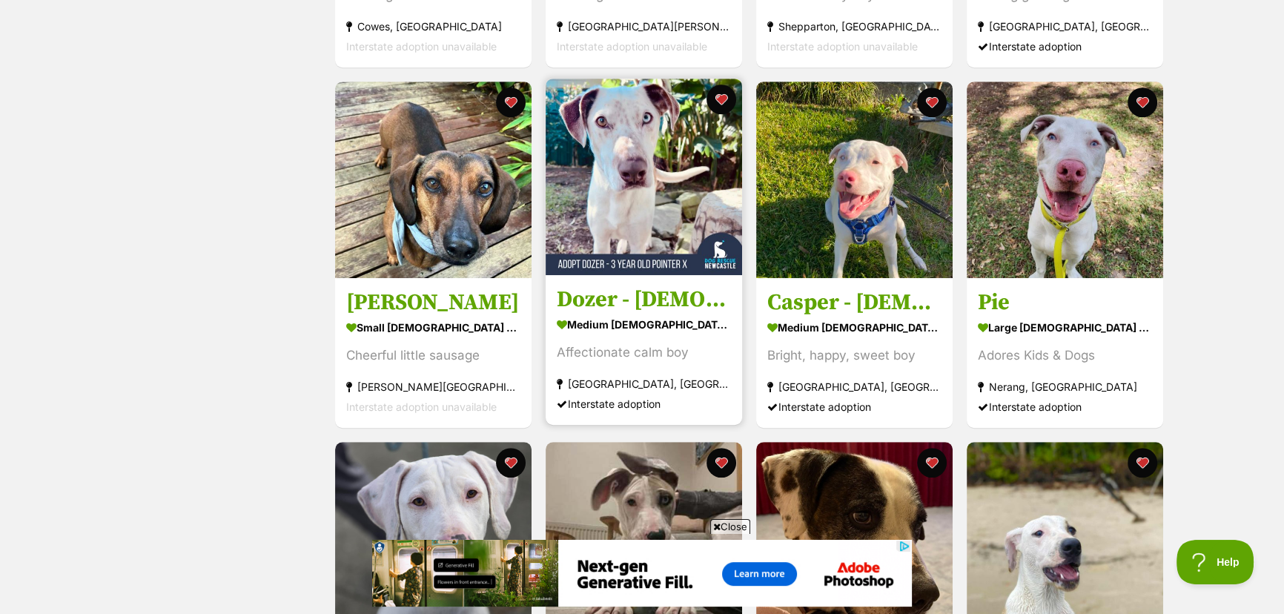
click at [650, 181] on img at bounding box center [644, 177] width 196 height 196
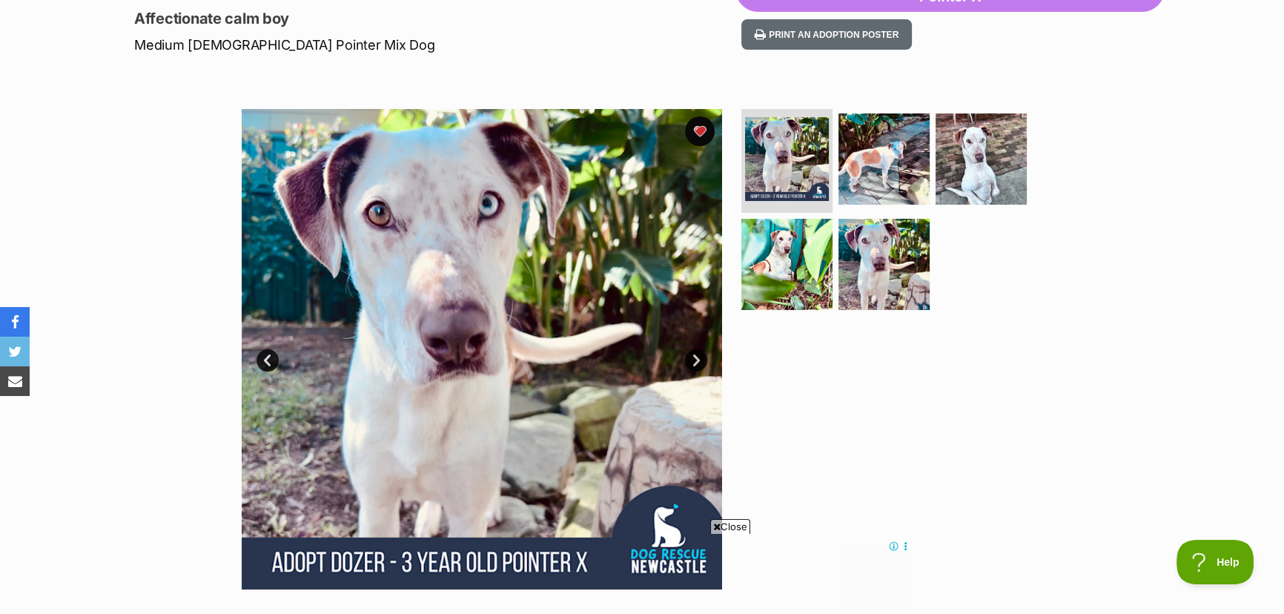
click at [692, 357] on link "Next" at bounding box center [696, 360] width 22 height 22
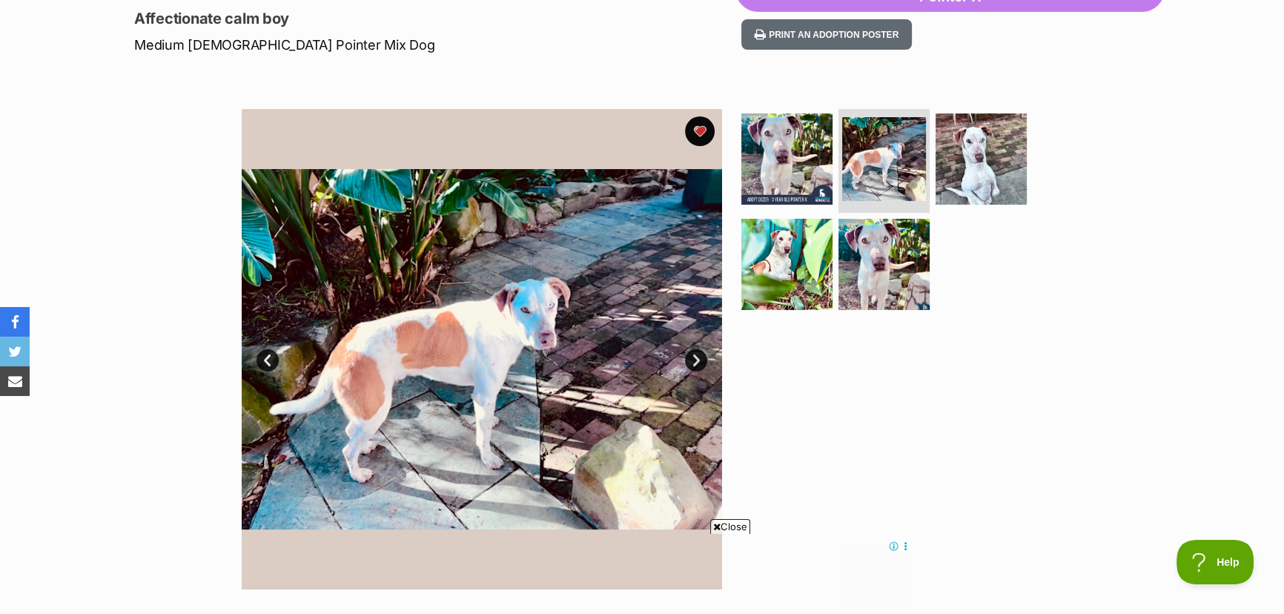
click at [692, 357] on link "Next" at bounding box center [696, 360] width 22 height 22
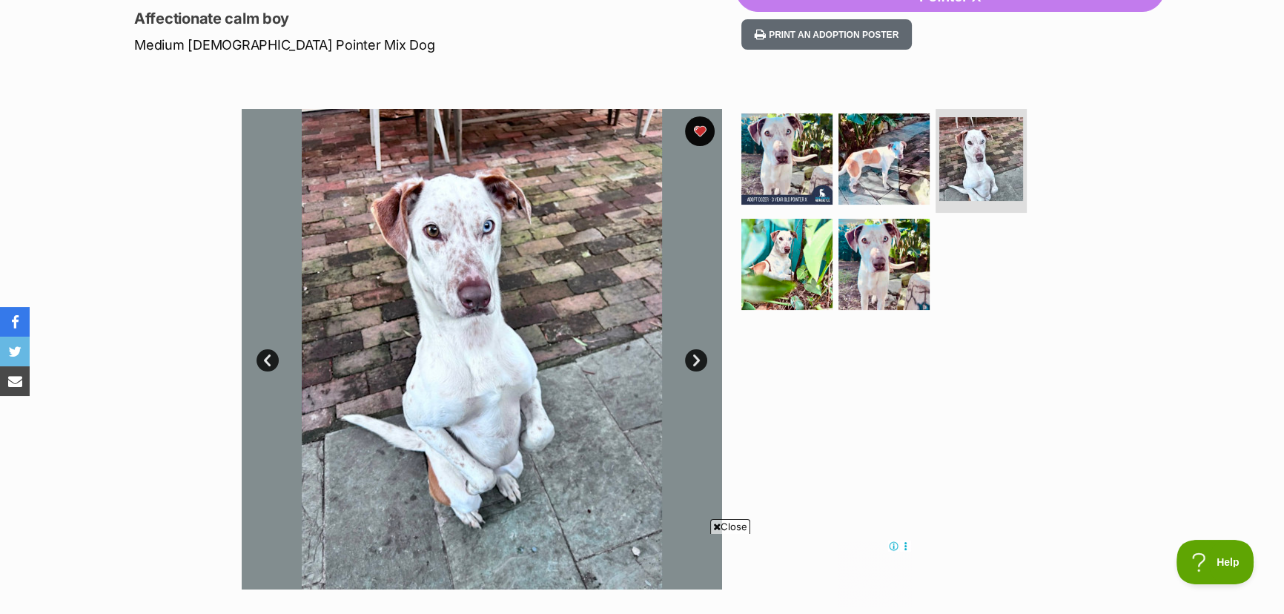
click at [692, 357] on link "Next" at bounding box center [696, 360] width 22 height 22
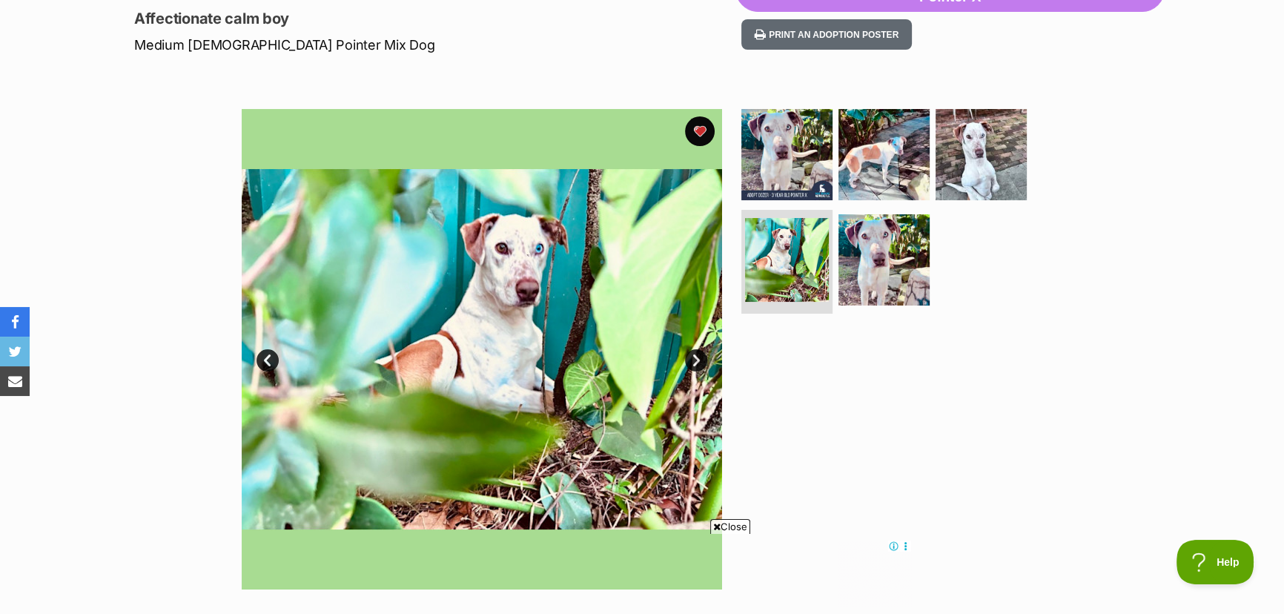
click at [692, 358] on link "Next" at bounding box center [696, 360] width 22 height 22
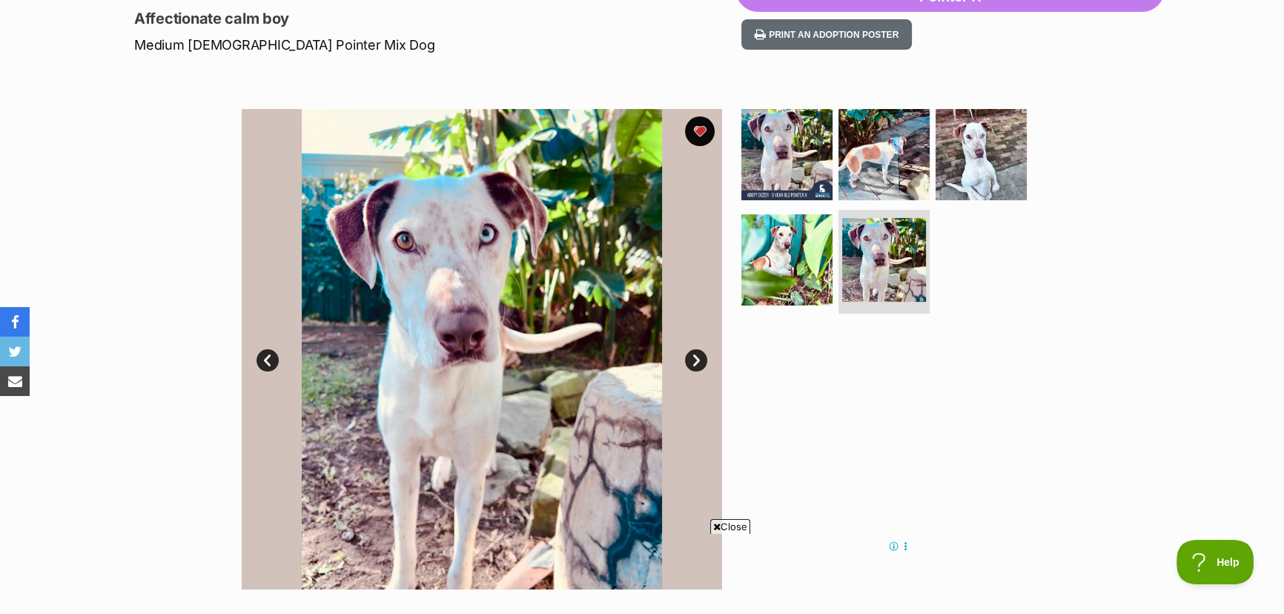
click at [692, 360] on link "Next" at bounding box center [696, 360] width 22 height 22
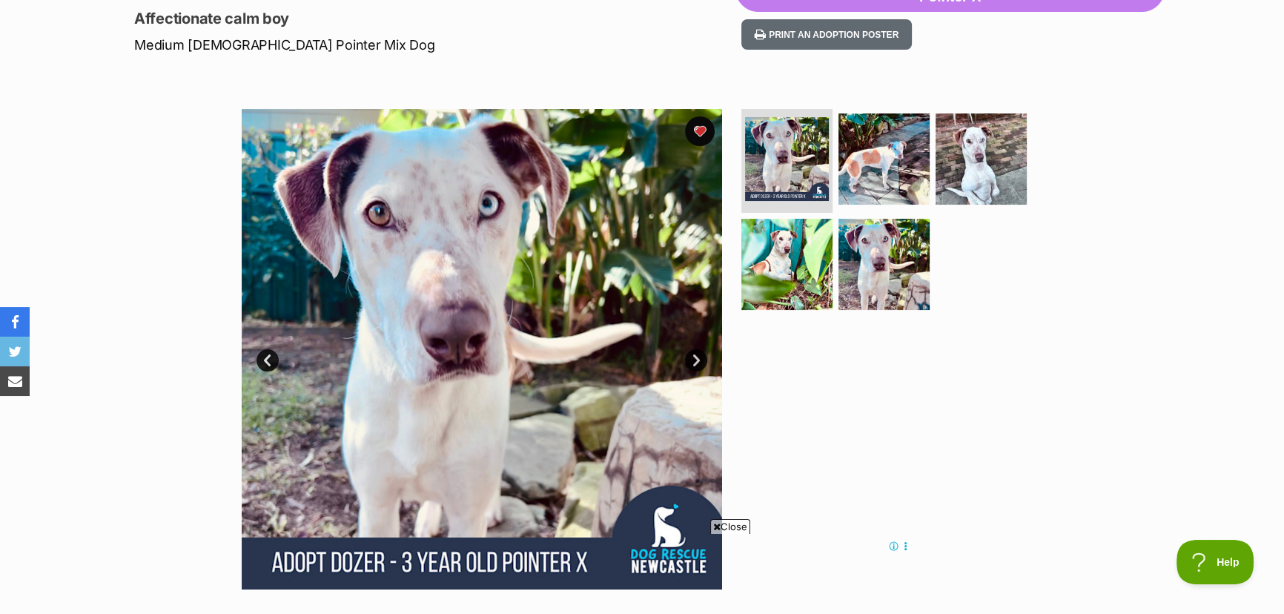
click at [726, 532] on span "Close" at bounding box center [730, 526] width 40 height 15
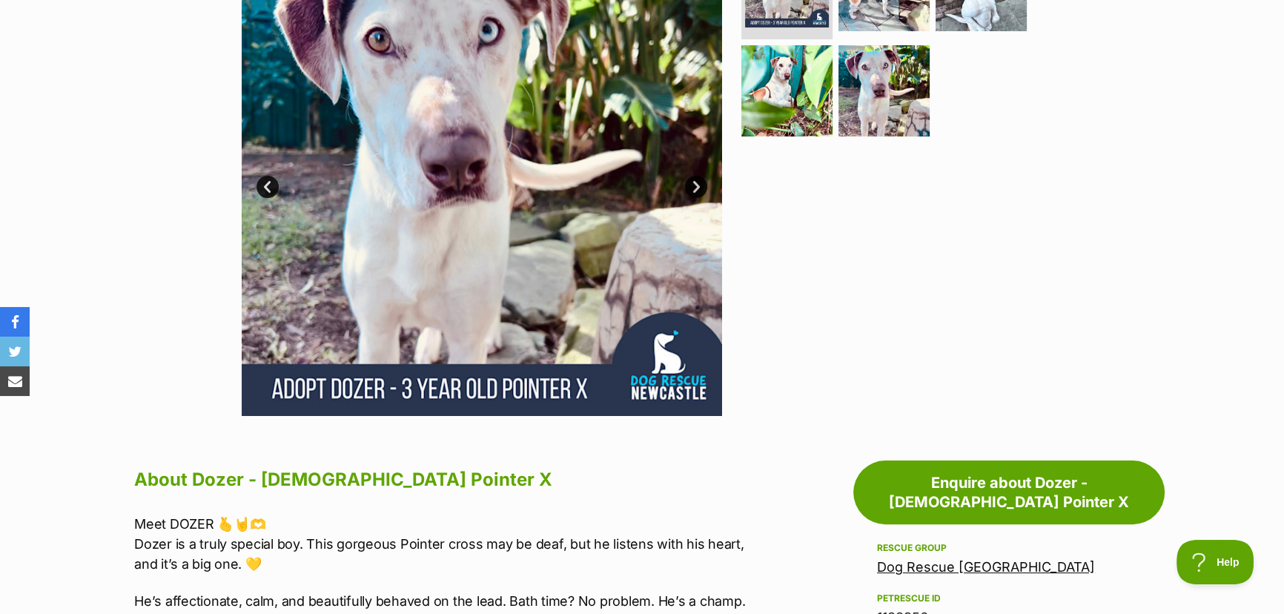
scroll to position [337, 0]
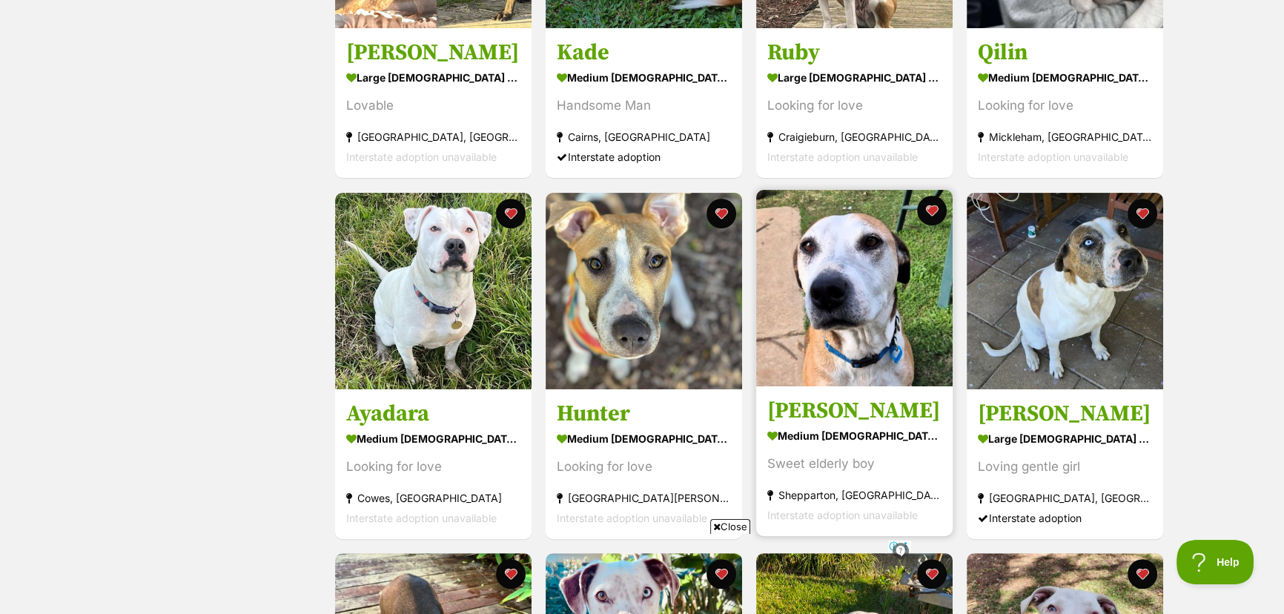
click at [838, 294] on img at bounding box center [854, 288] width 196 height 196
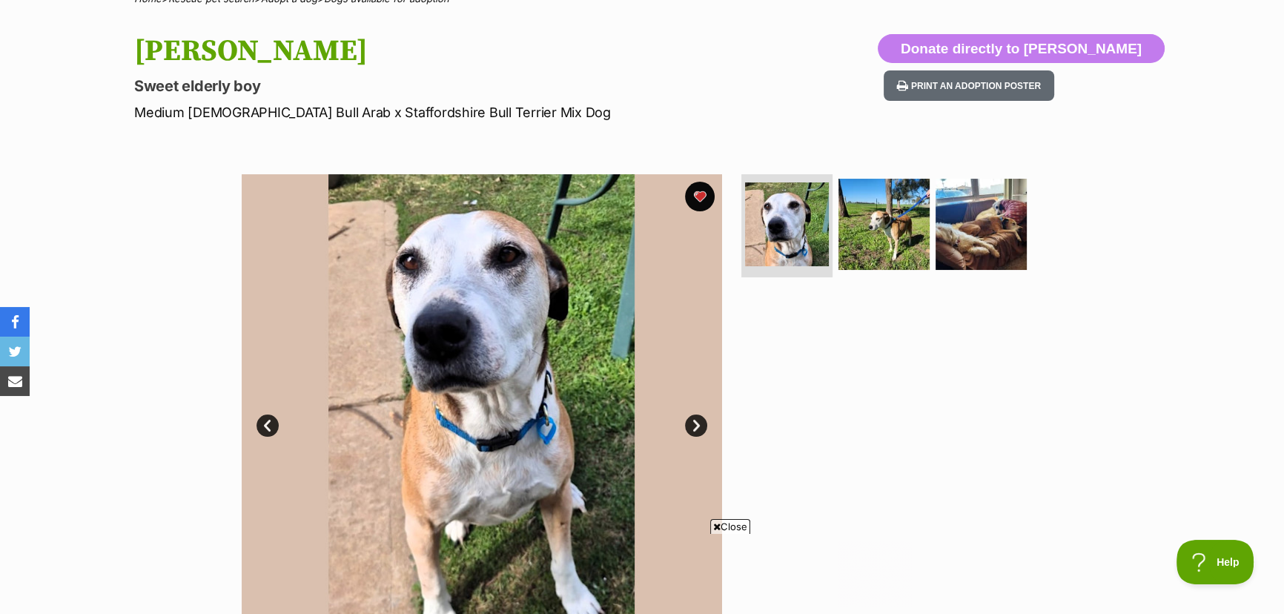
click at [696, 423] on link "Next" at bounding box center [696, 425] width 22 height 22
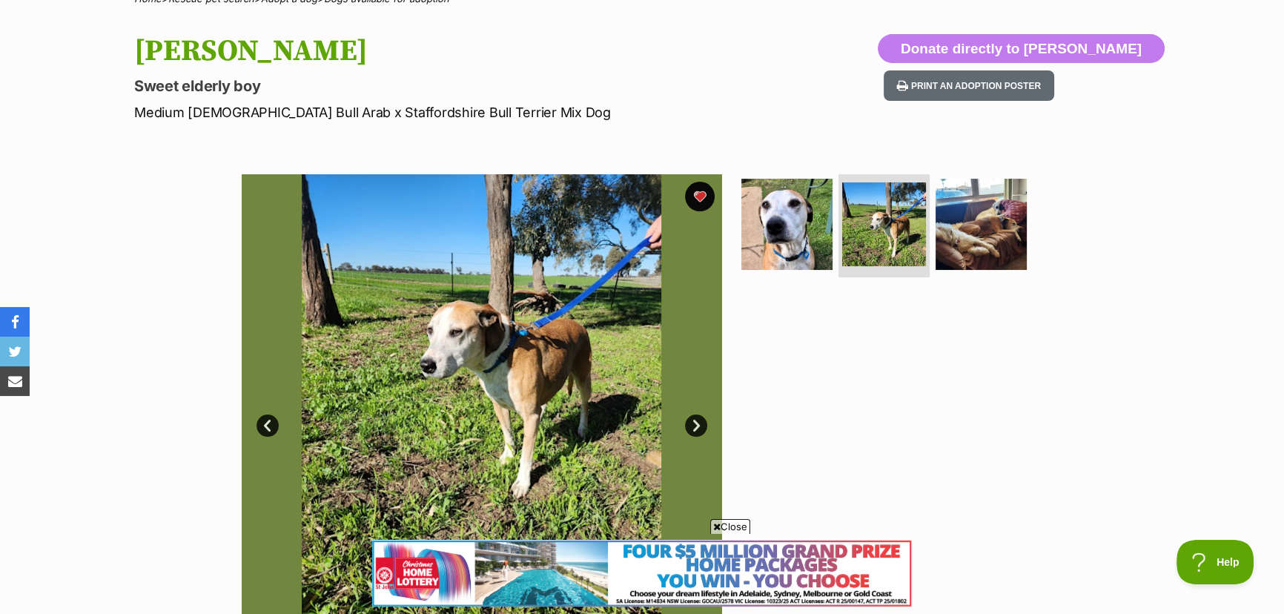
click at [696, 423] on link "Next" at bounding box center [696, 425] width 22 height 22
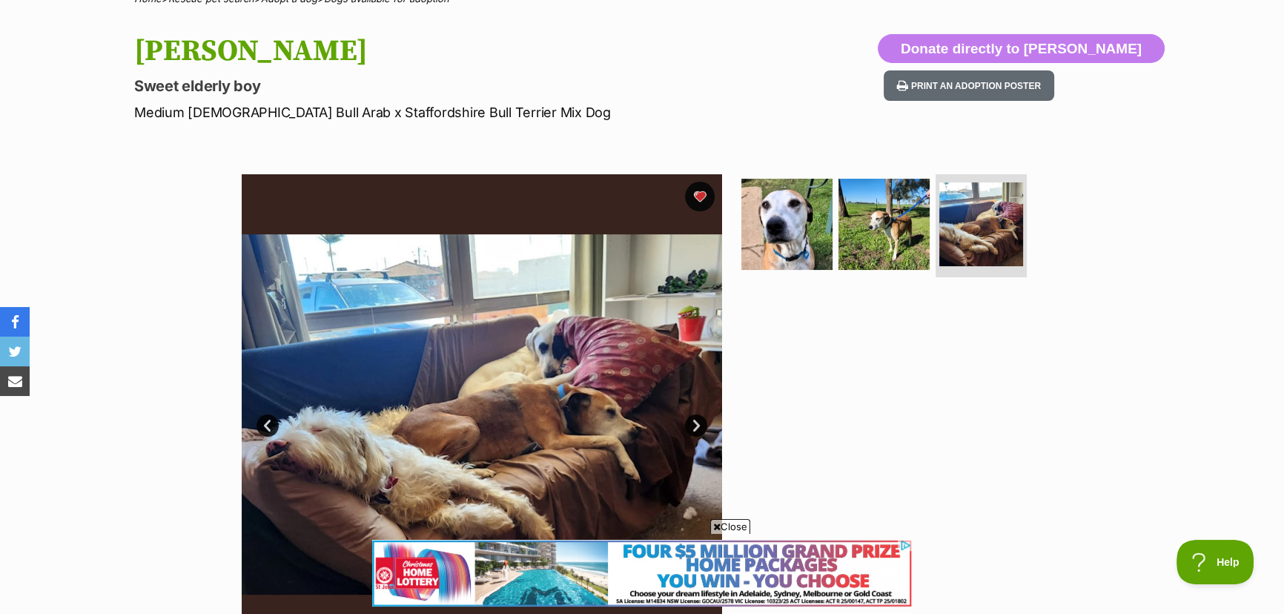
click at [723, 523] on span "Close" at bounding box center [730, 526] width 40 height 15
